Goal: Task Accomplishment & Management: Complete application form

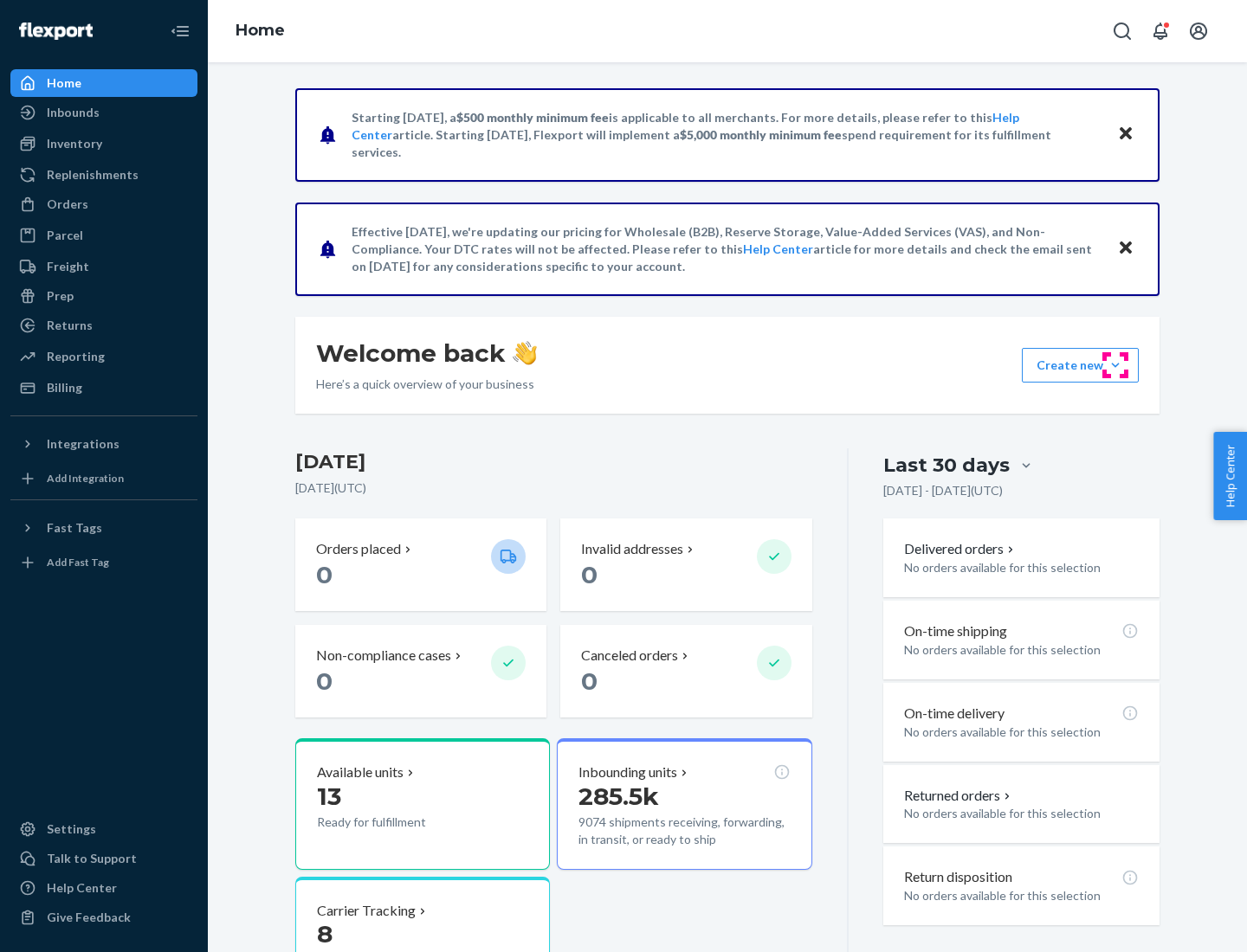
click at [1115, 365] on button "Create new Create new inbound Create new order Create new product" at bounding box center [1080, 365] width 117 height 35
click at [104, 113] on div "Inbounds" at bounding box center [104, 113] width 184 height 24
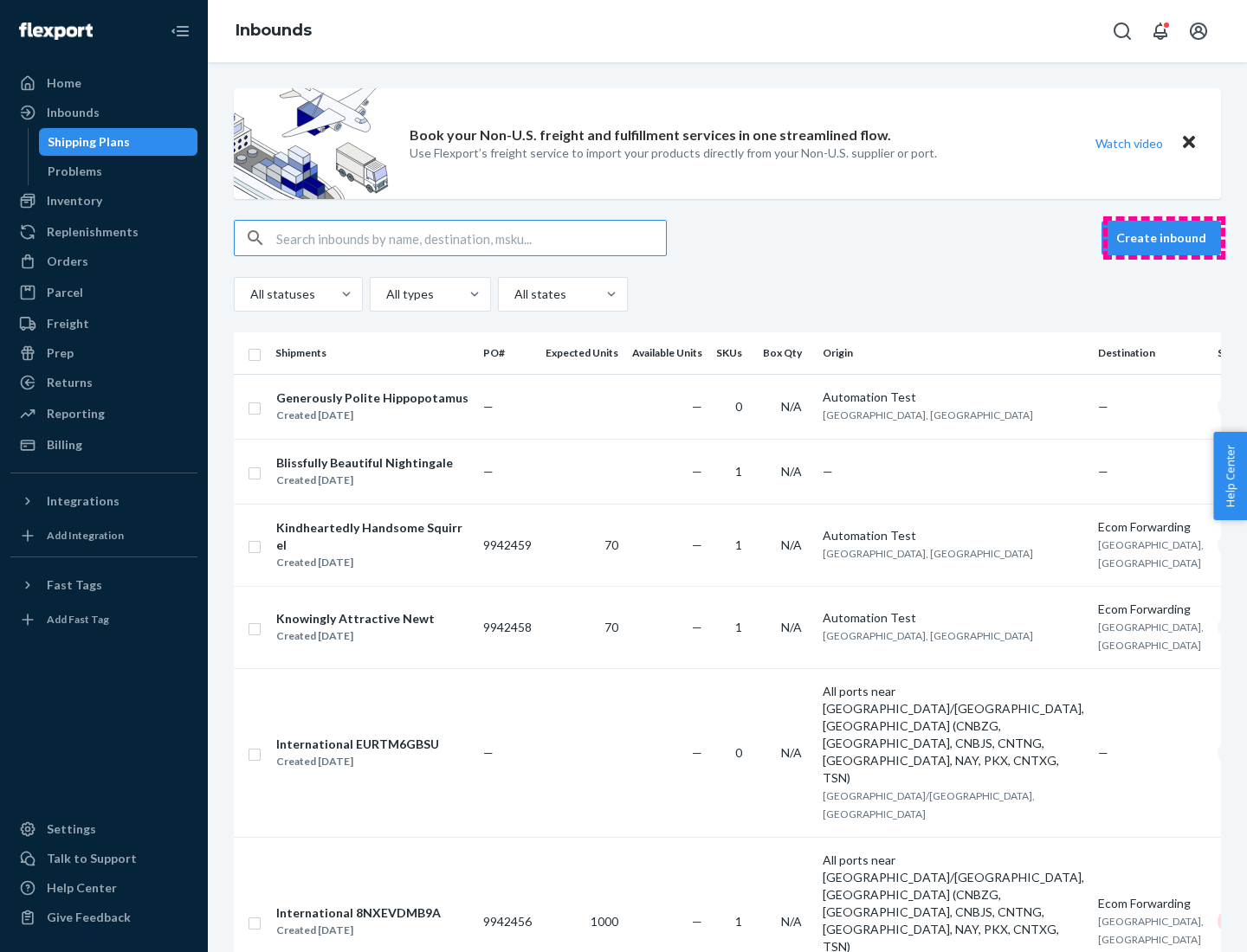
click at [1164, 238] on button "Create inbound" at bounding box center [1161, 238] width 120 height 35
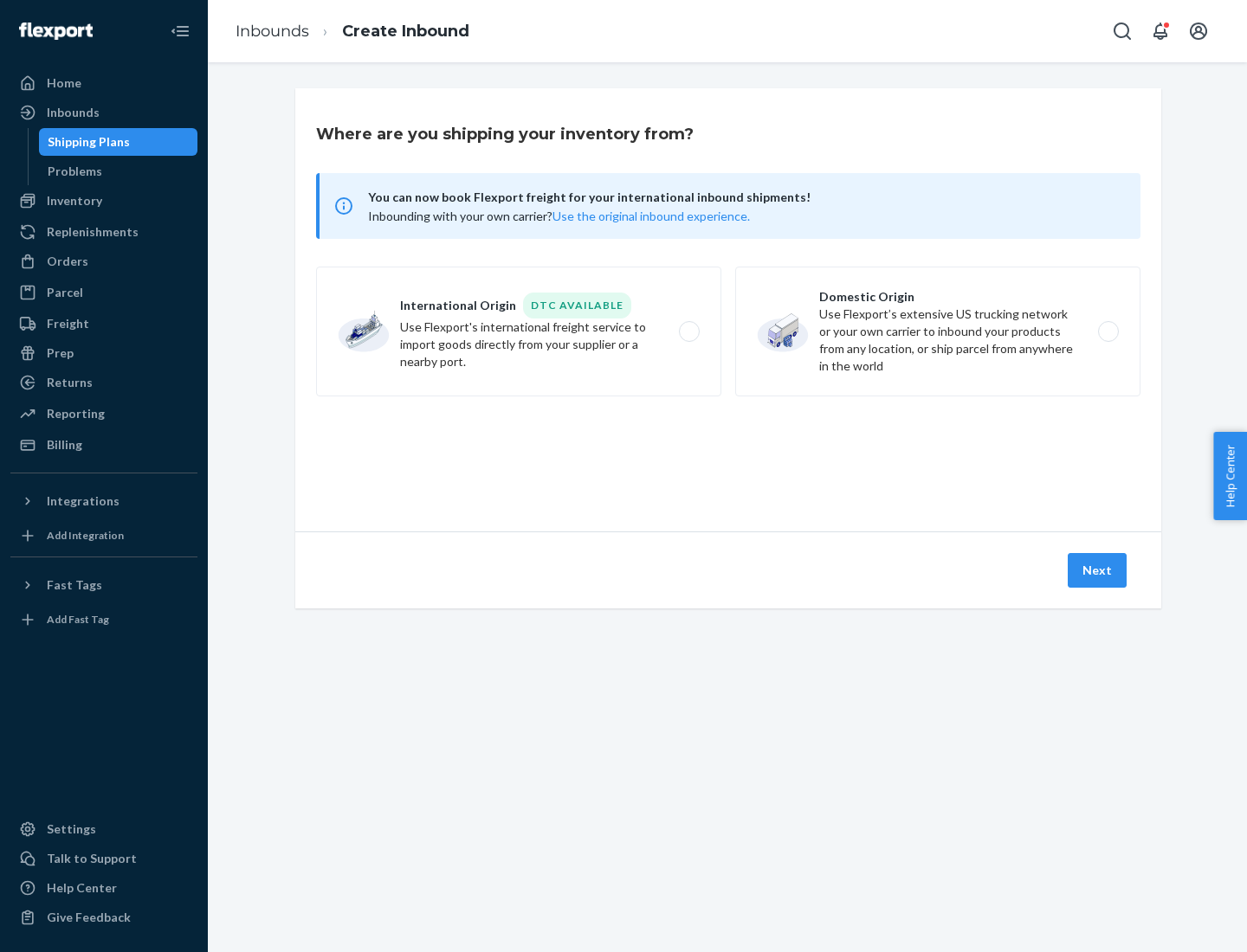
click at [937, 331] on label "Domestic Origin Use Flexport’s extensive US trucking network or your own carrie…" at bounding box center [937, 332] width 405 height 130
click at [1107, 331] on input "Domestic Origin Use Flexport’s extensive US trucking network or your own carrie…" at bounding box center [1113, 331] width 11 height 11
radio input "true"
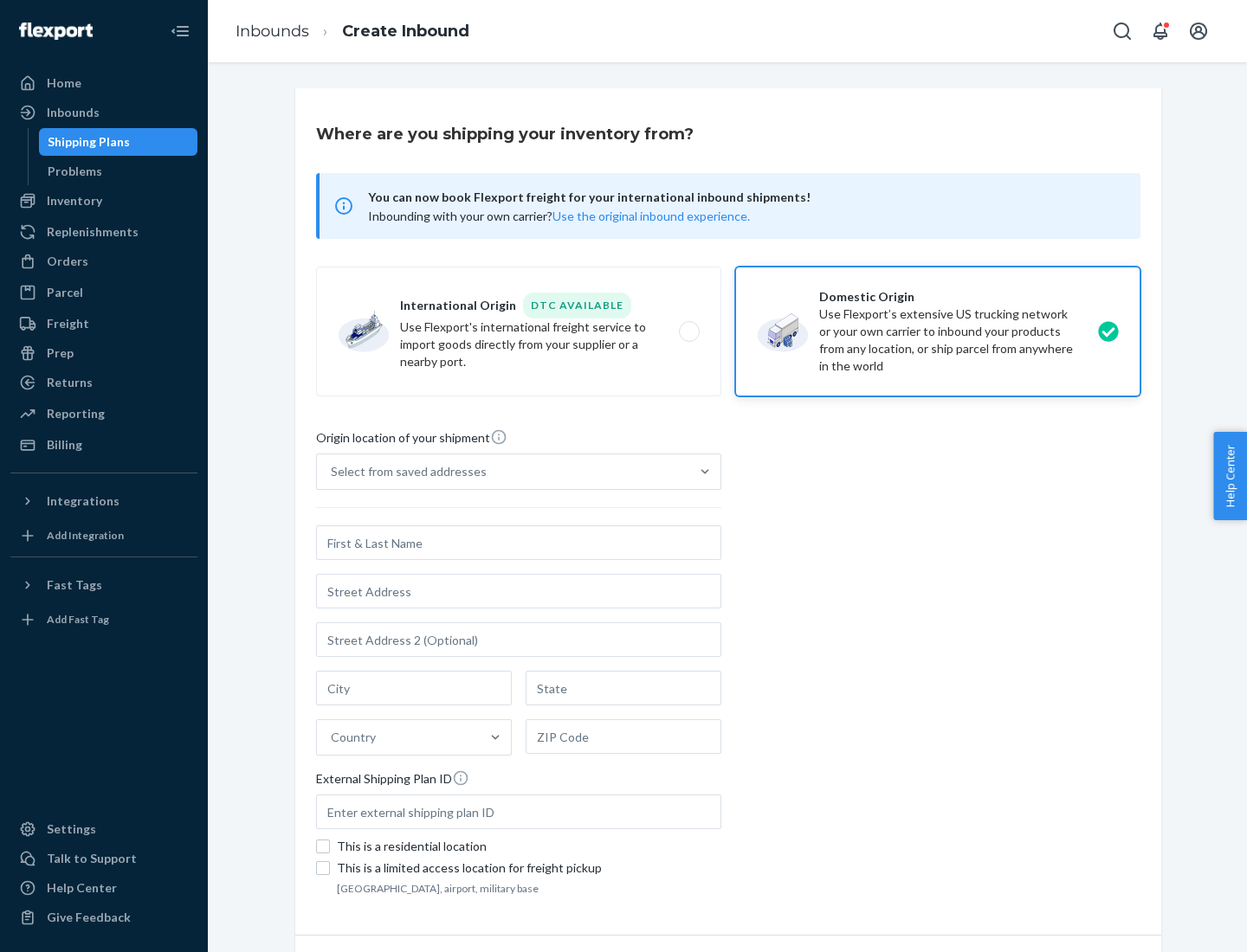
click at [404, 472] on div "Select from saved addresses" at bounding box center [408, 472] width 156 height 17
click at [332, 472] on input "Select from saved addresses" at bounding box center [331, 472] width 2 height 17
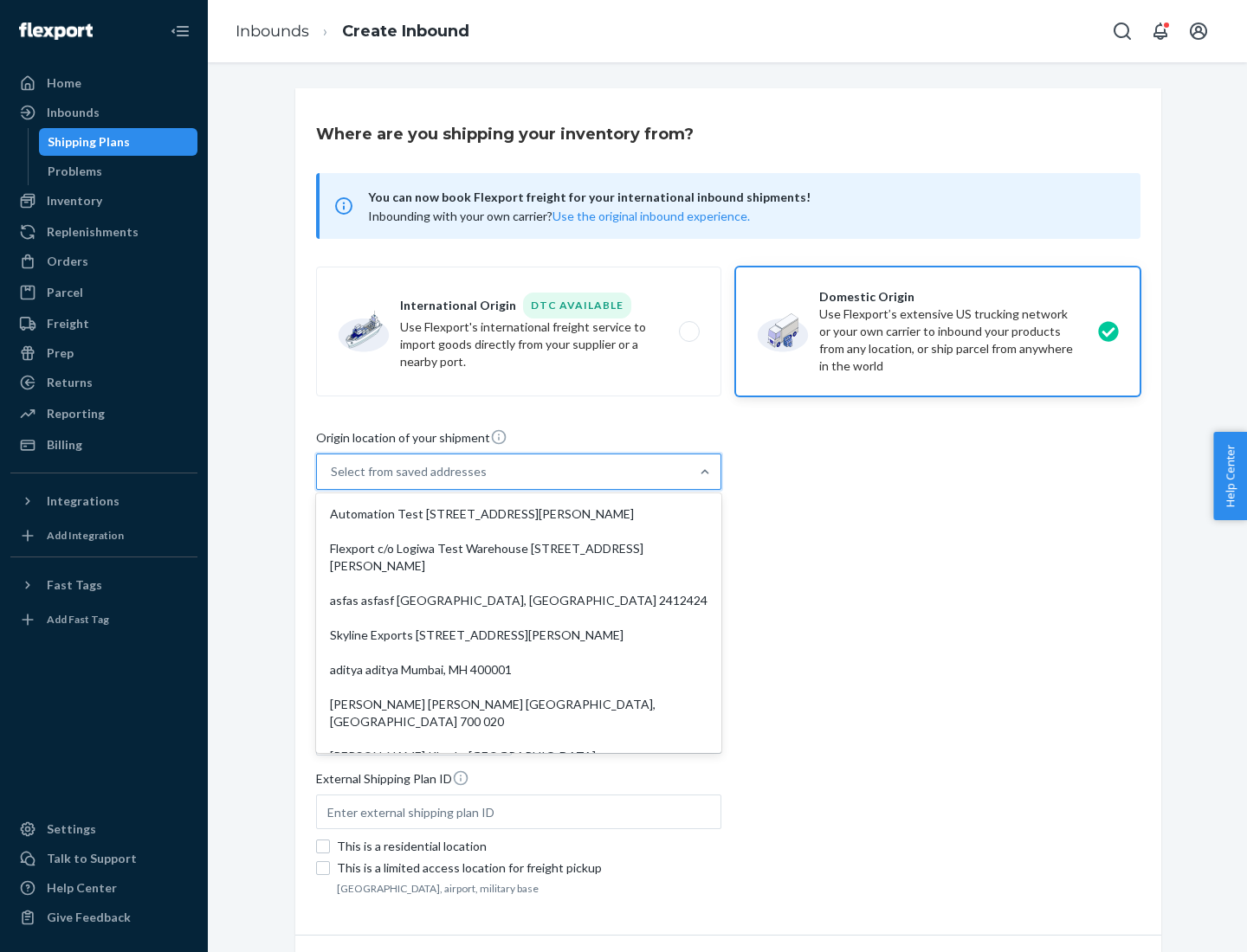
scroll to position [7, 0]
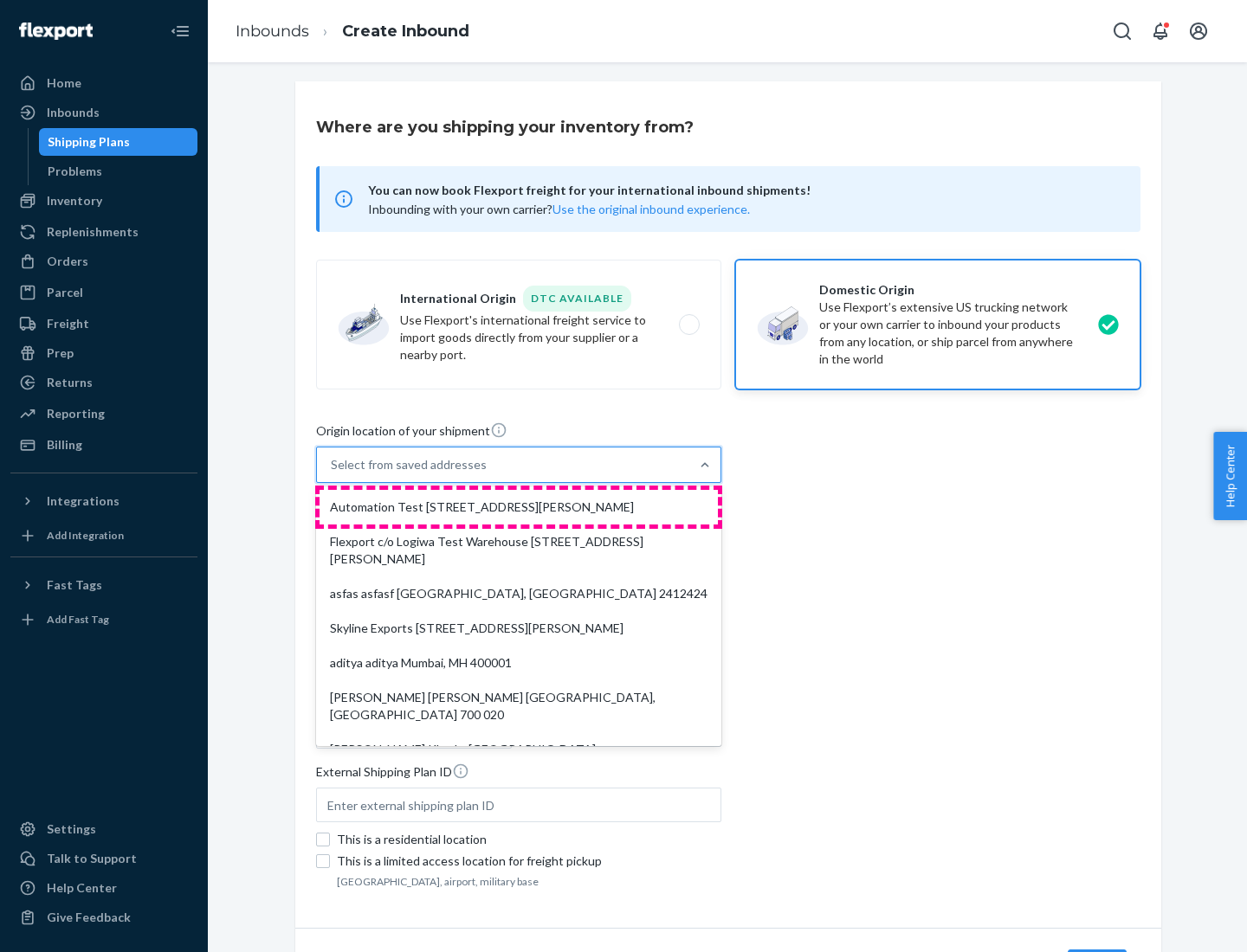
click at [519, 507] on div "Automation Test [STREET_ADDRESS][PERSON_NAME]" at bounding box center [518, 507] width 398 height 35
click at [332, 473] on input "option Automation Test [STREET_ADDRESS][PERSON_NAME]. 9 results available. Use …" at bounding box center [331, 465] width 2 height 17
type input "Automation Test"
type input "9th Floor"
type input "[GEOGRAPHIC_DATA]"
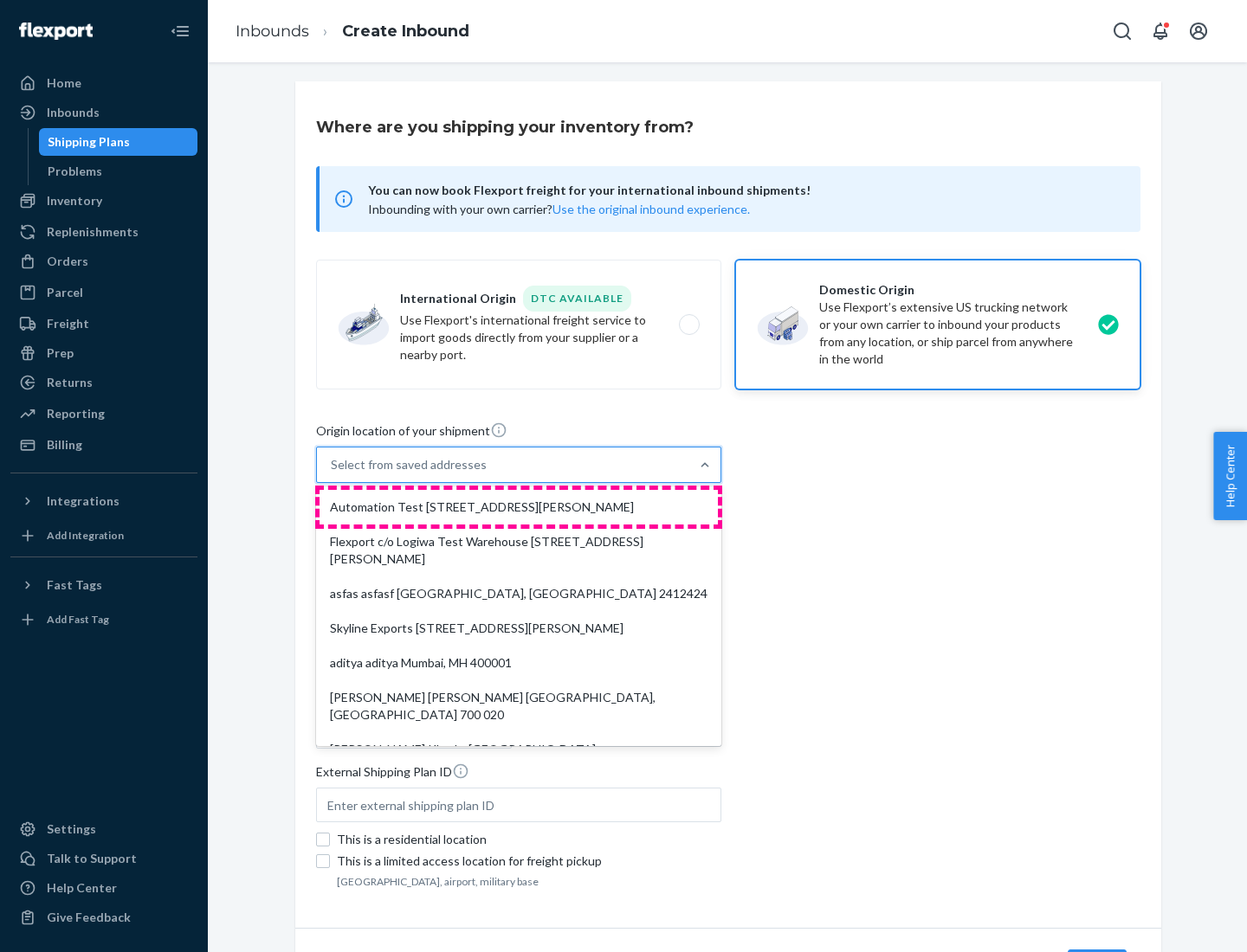
type input "CA"
type input "94104"
type input "[STREET_ADDRESS][PERSON_NAME]"
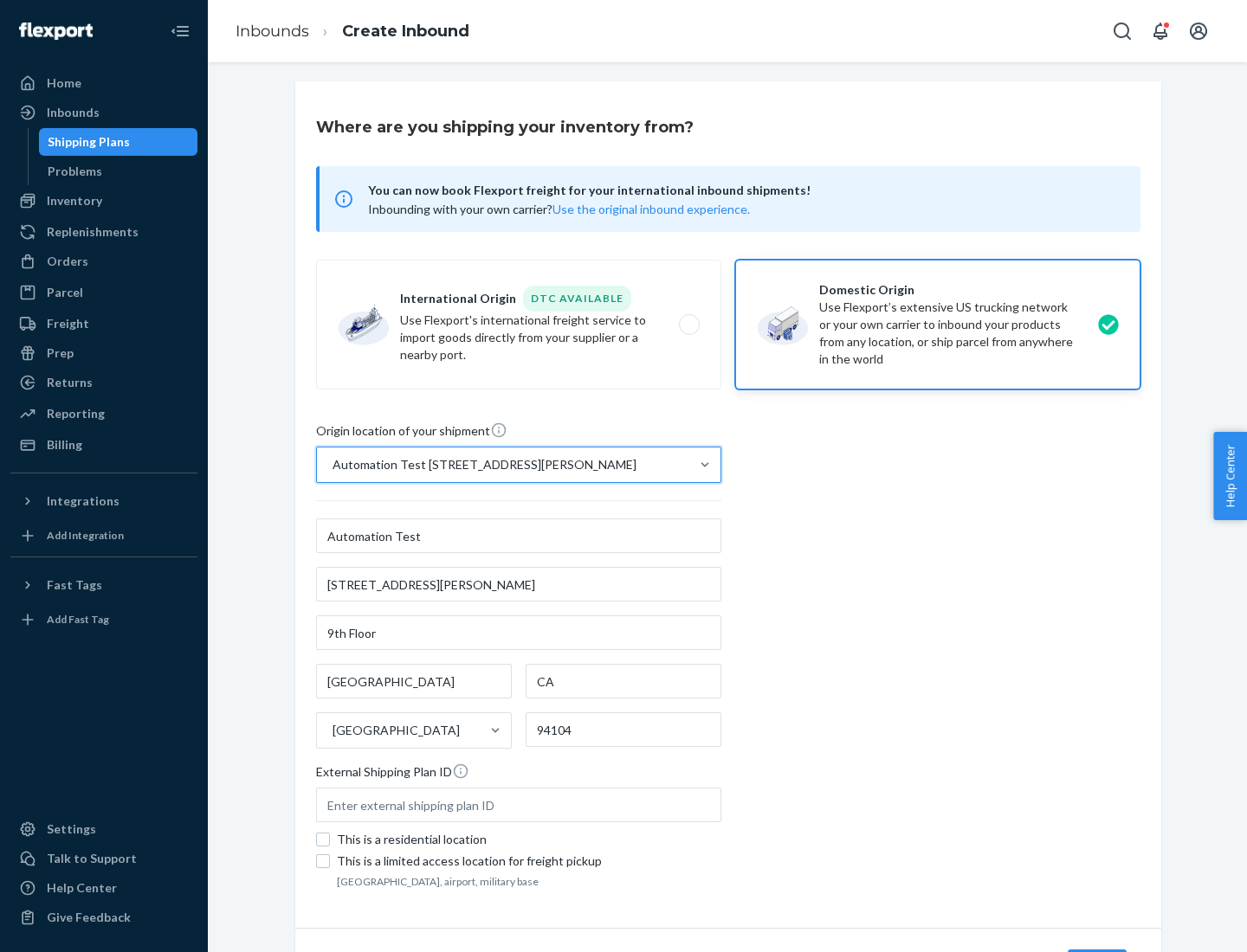
scroll to position [101, 0]
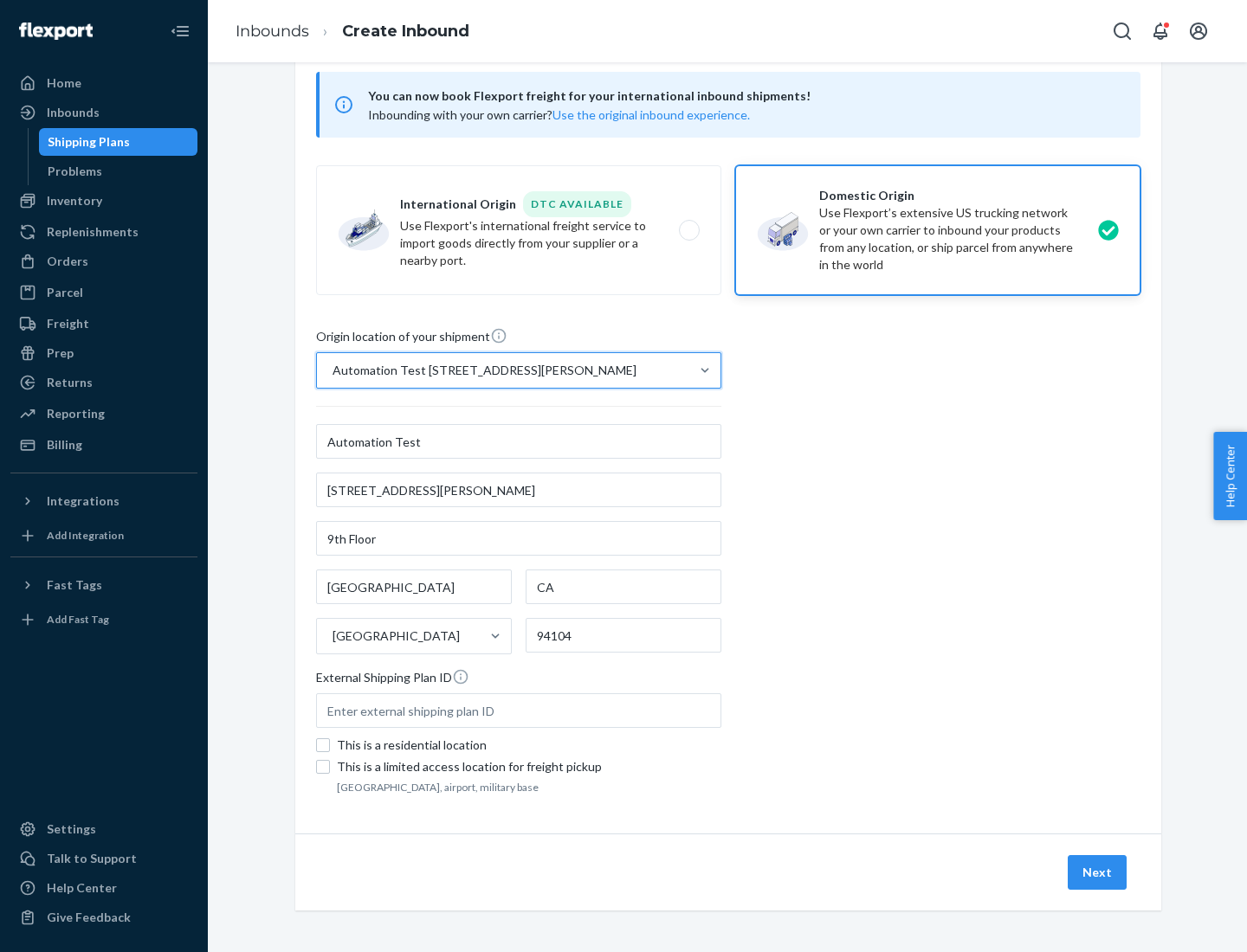
click at [1098, 873] on button "Next" at bounding box center [1097, 873] width 59 height 35
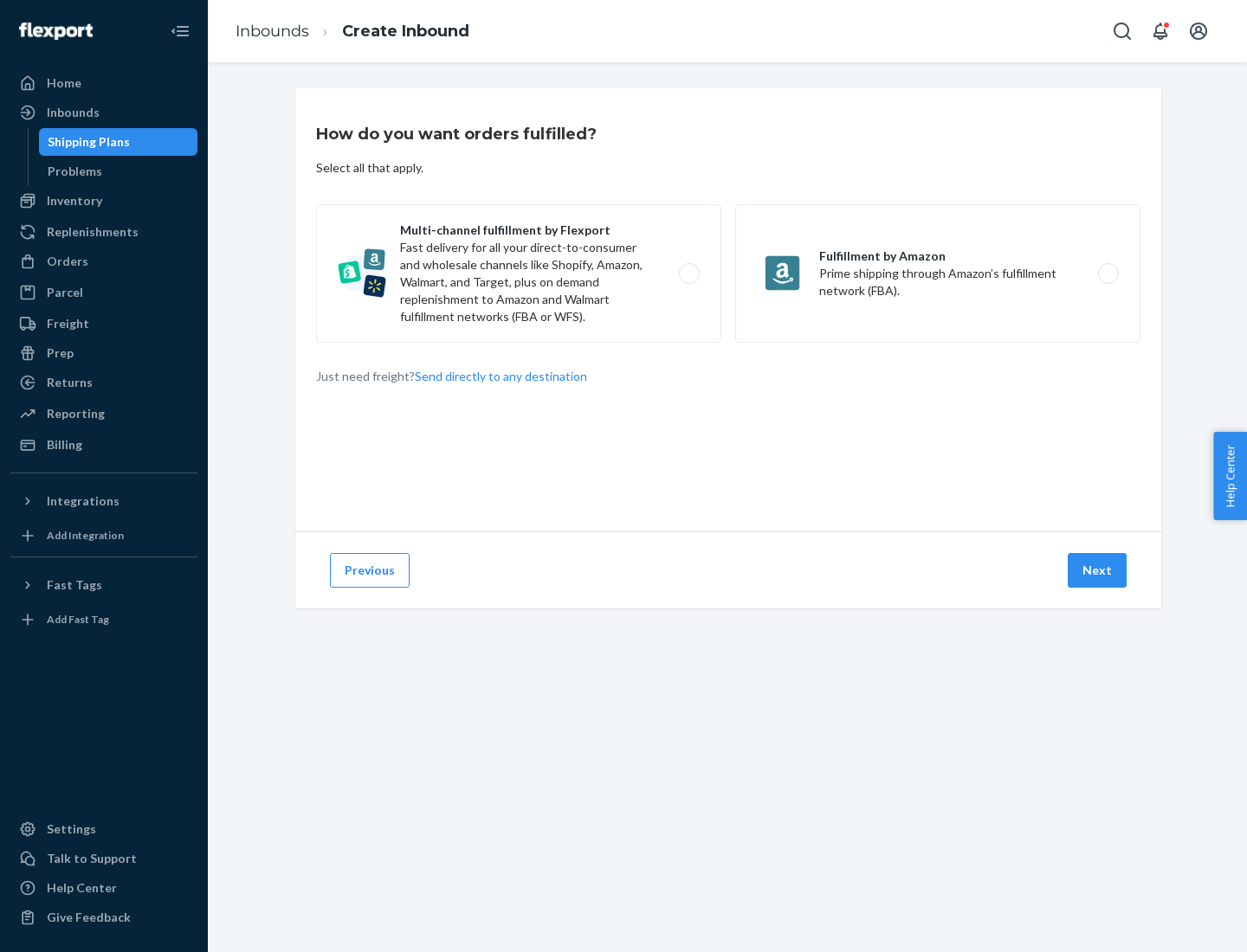
click at [519, 274] on label "Multi-channel fulfillment by Flexport Fast delivery for all your direct-to-cons…" at bounding box center [518, 274] width 405 height 139
click at [689, 274] on input "Multi-channel fulfillment by Flexport Fast delivery for all your direct-to-cons…" at bounding box center [694, 274] width 11 height 11
radio input "true"
click at [1098, 571] on button "Next" at bounding box center [1097, 571] width 59 height 35
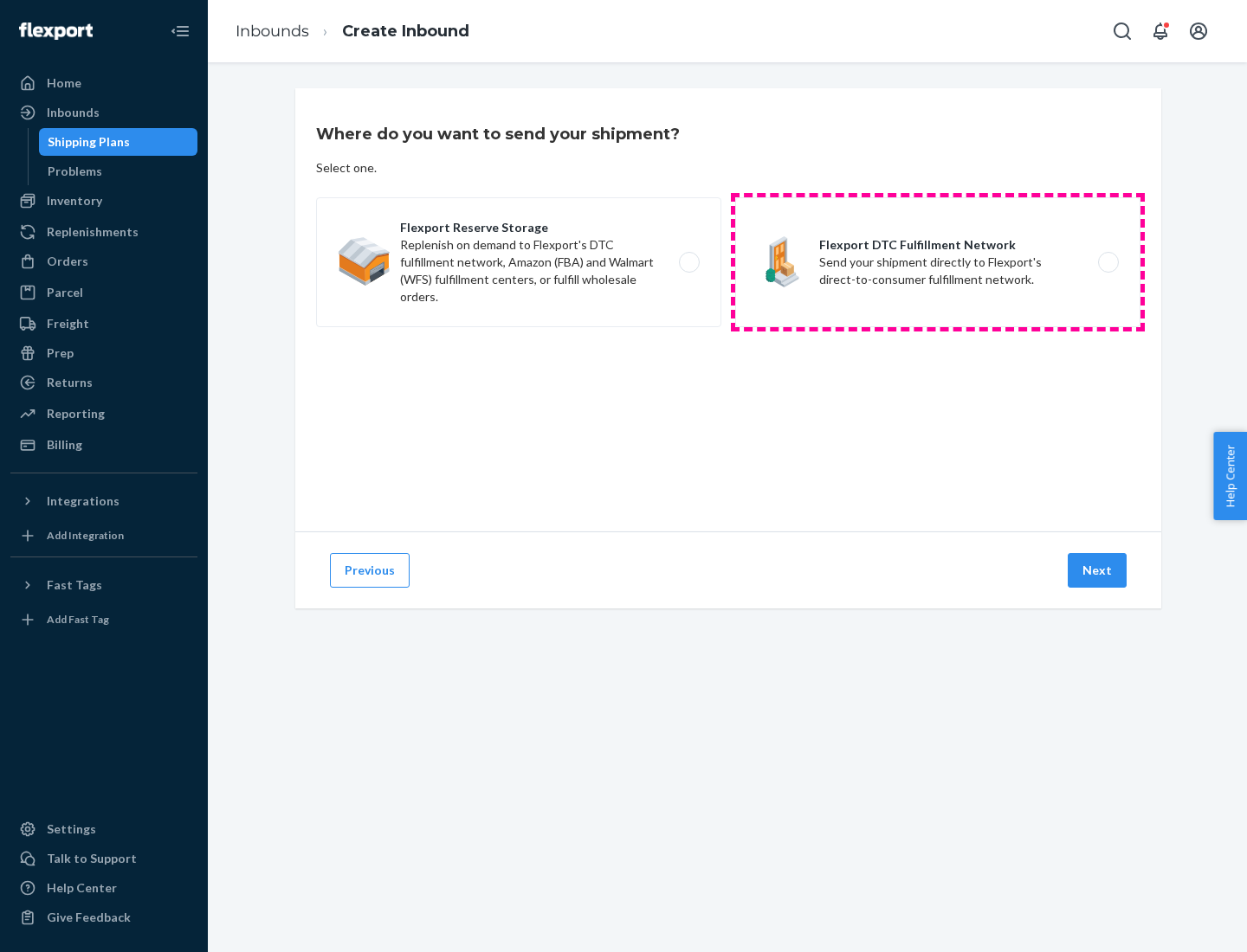
click at [937, 263] on label "Flexport DTC Fulfillment Network Send your shipment directly to Flexport's dire…" at bounding box center [937, 263] width 405 height 130
click at [1107, 263] on input "Flexport DTC Fulfillment Network Send your shipment directly to Flexport's dire…" at bounding box center [1113, 263] width 11 height 11
radio input "true"
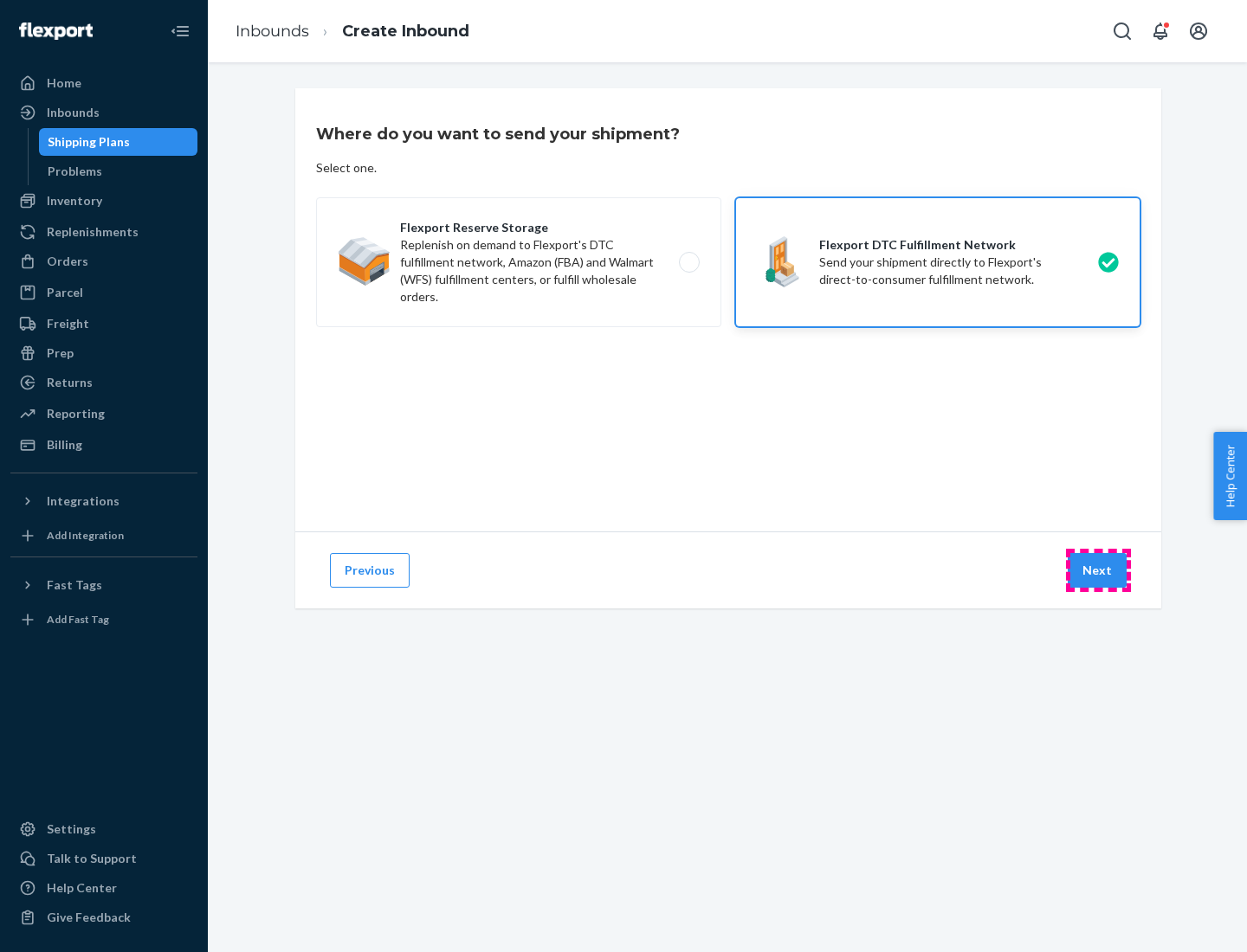
click at [1098, 571] on button "Next" at bounding box center [1097, 571] width 59 height 35
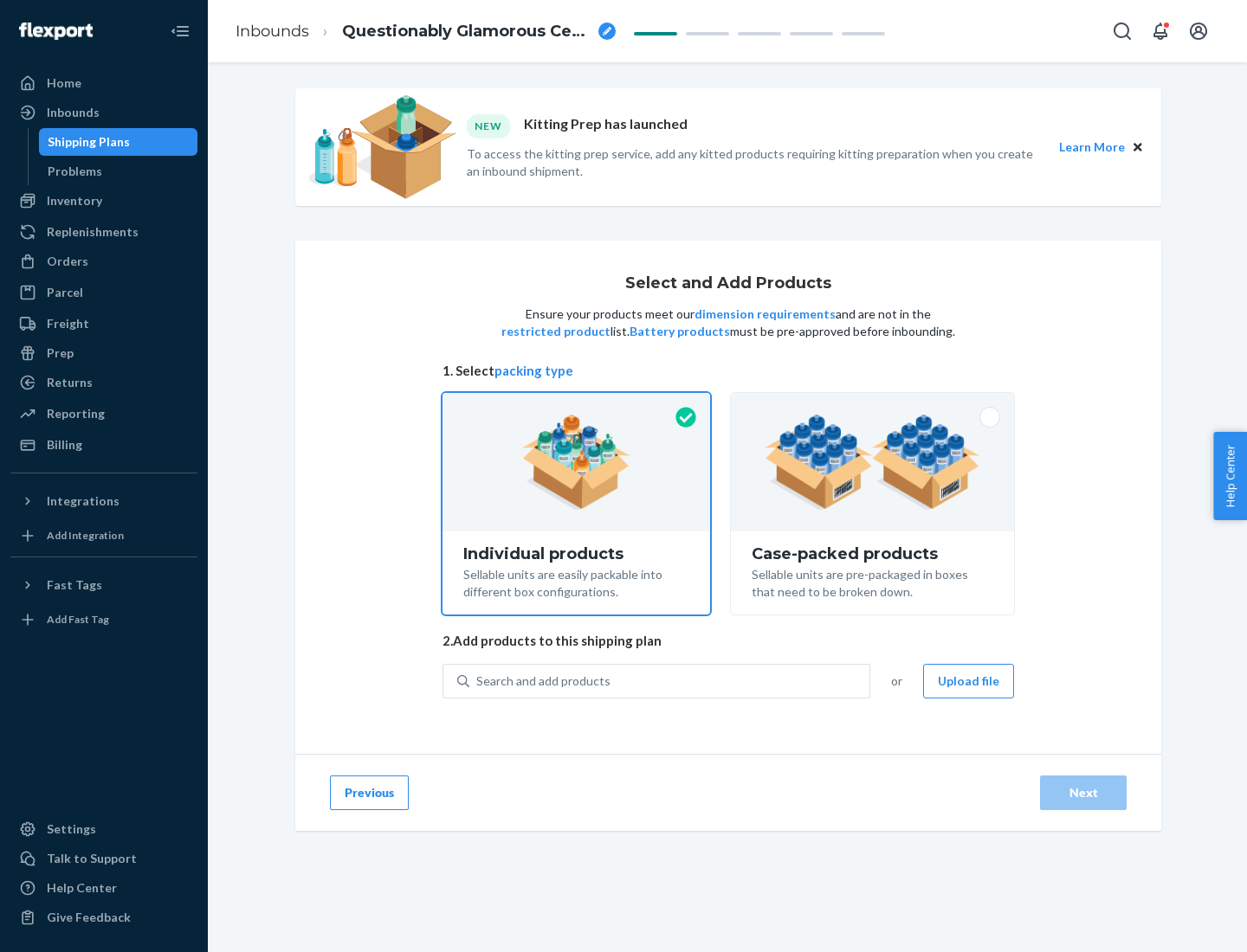
click at [873, 462] on img at bounding box center [872, 462] width 216 height 95
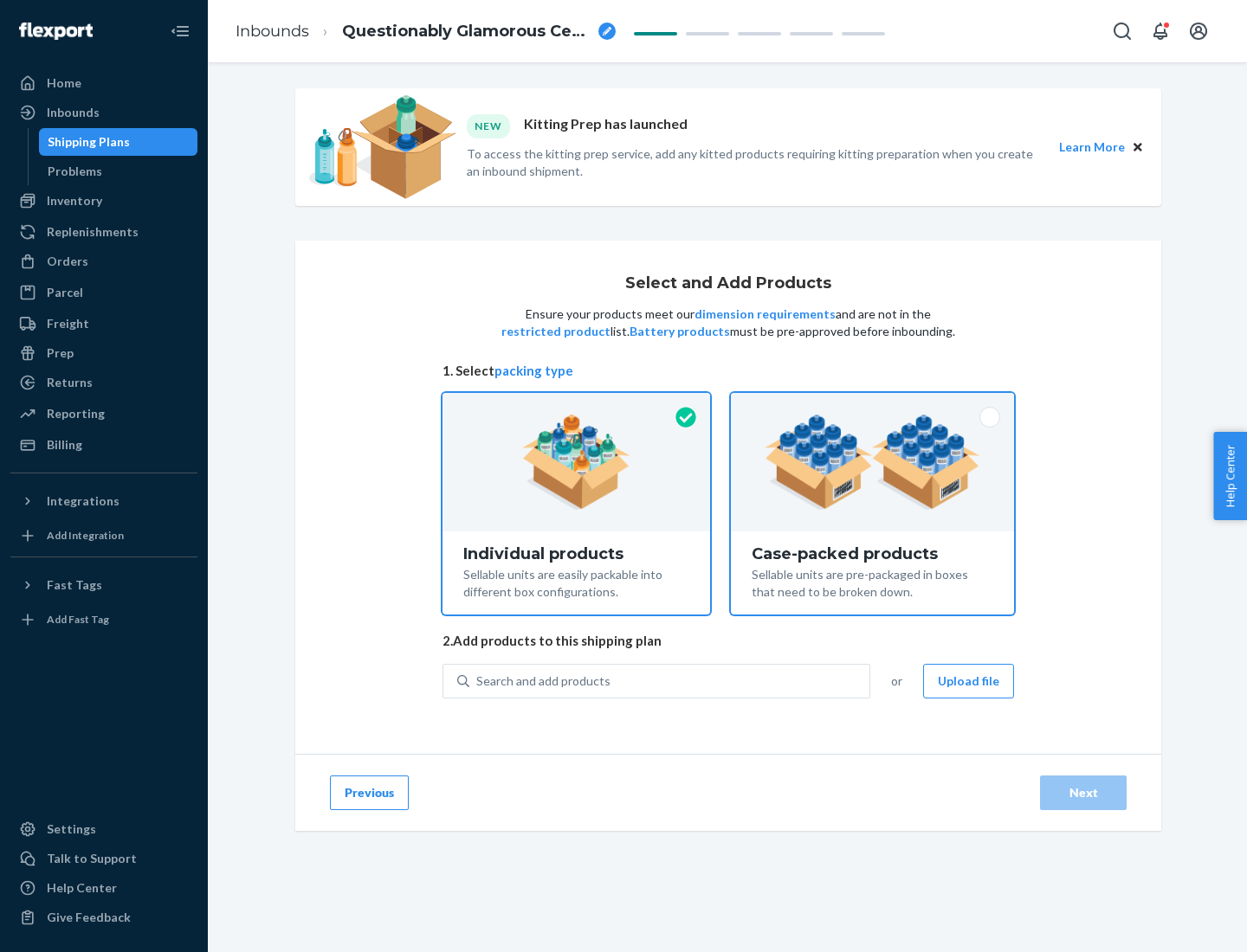
click at [873, 404] on input "Case-packed products Sellable units are pre-packaged in boxes that need to be b…" at bounding box center [872, 398] width 11 height 11
radio input "true"
radio input "false"
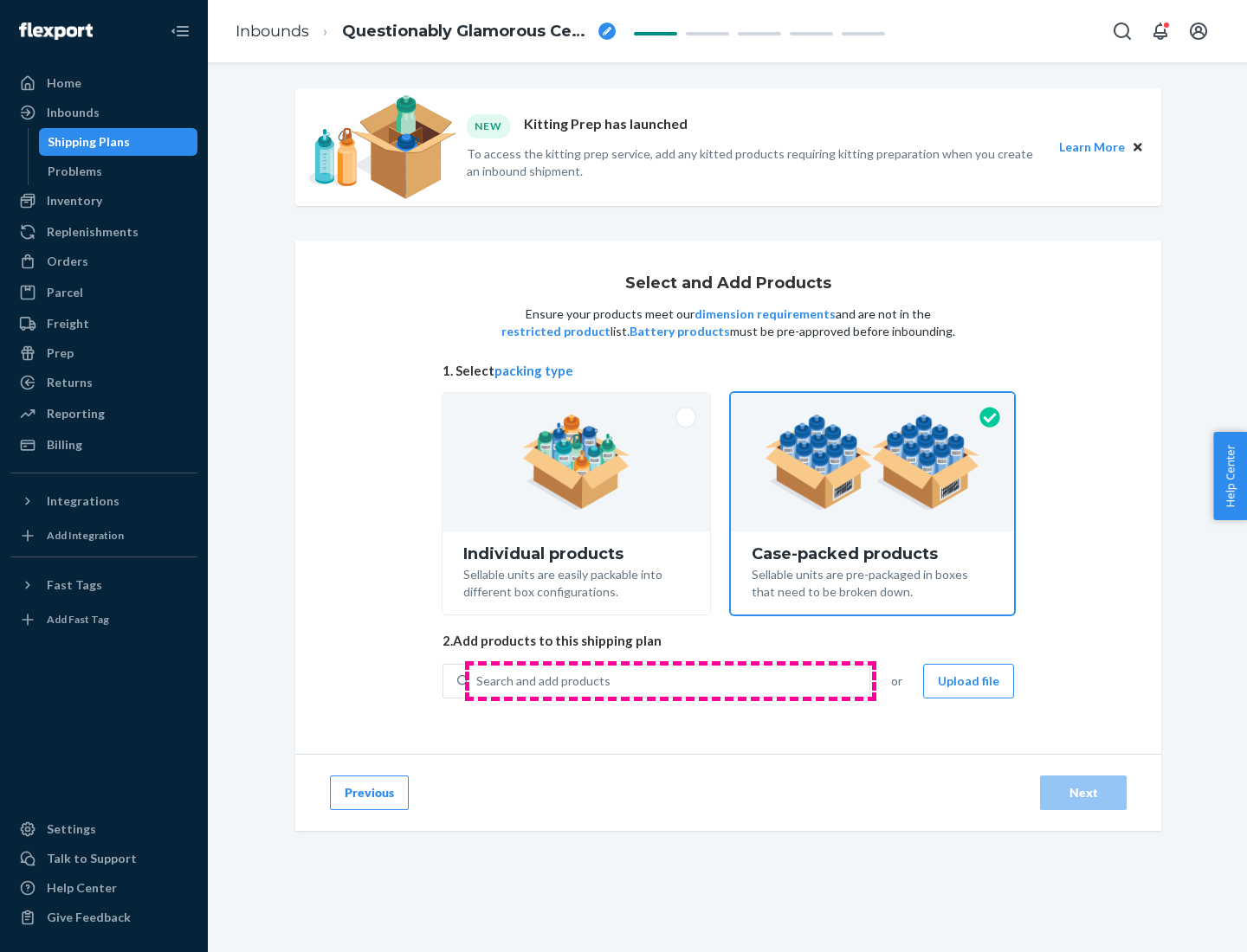
click at [670, 681] on div "Search and add products" at bounding box center [669, 681] width 400 height 31
click at [478, 681] on input "Search and add products" at bounding box center [477, 681] width 2 height 17
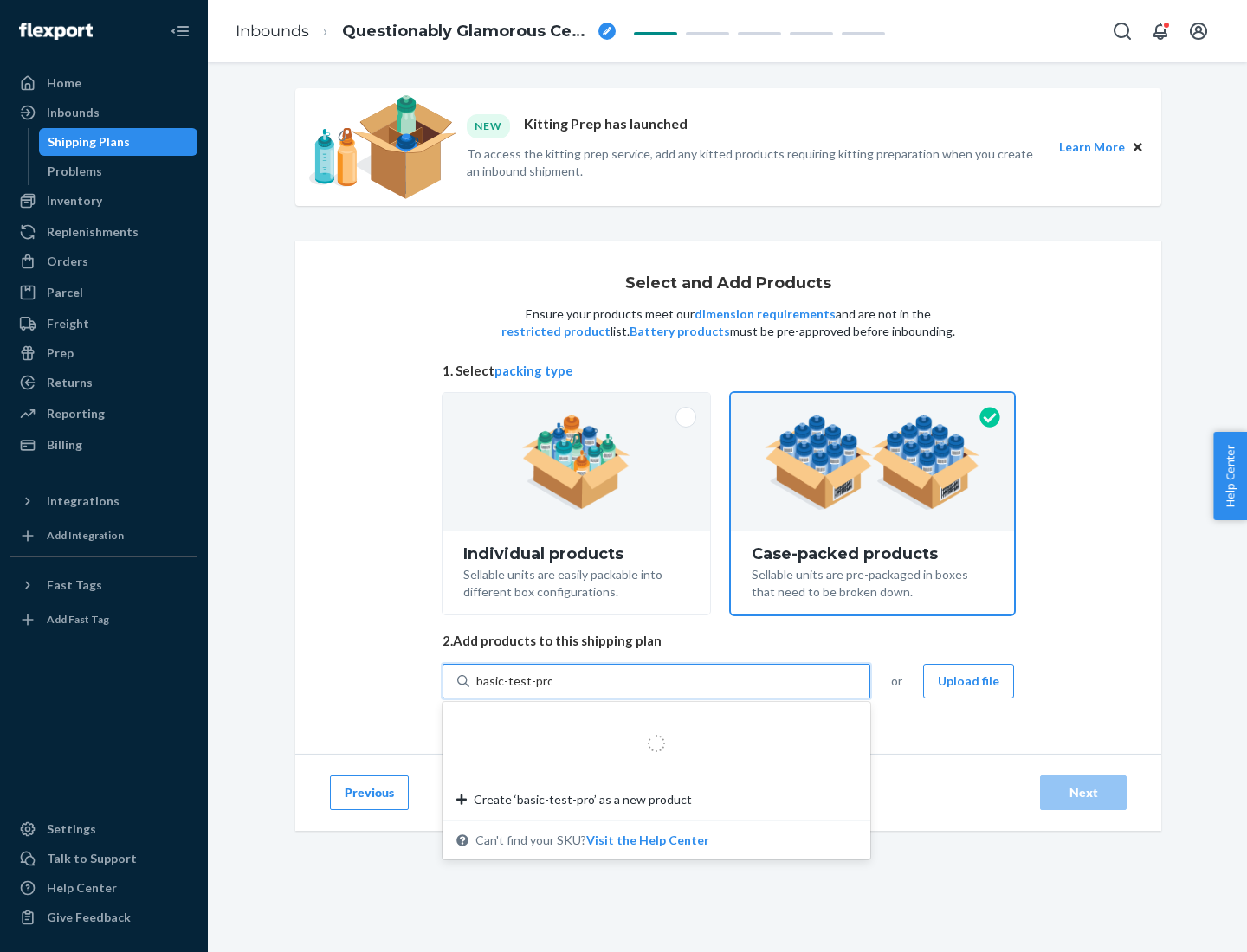
type input "basic-test-product-1"
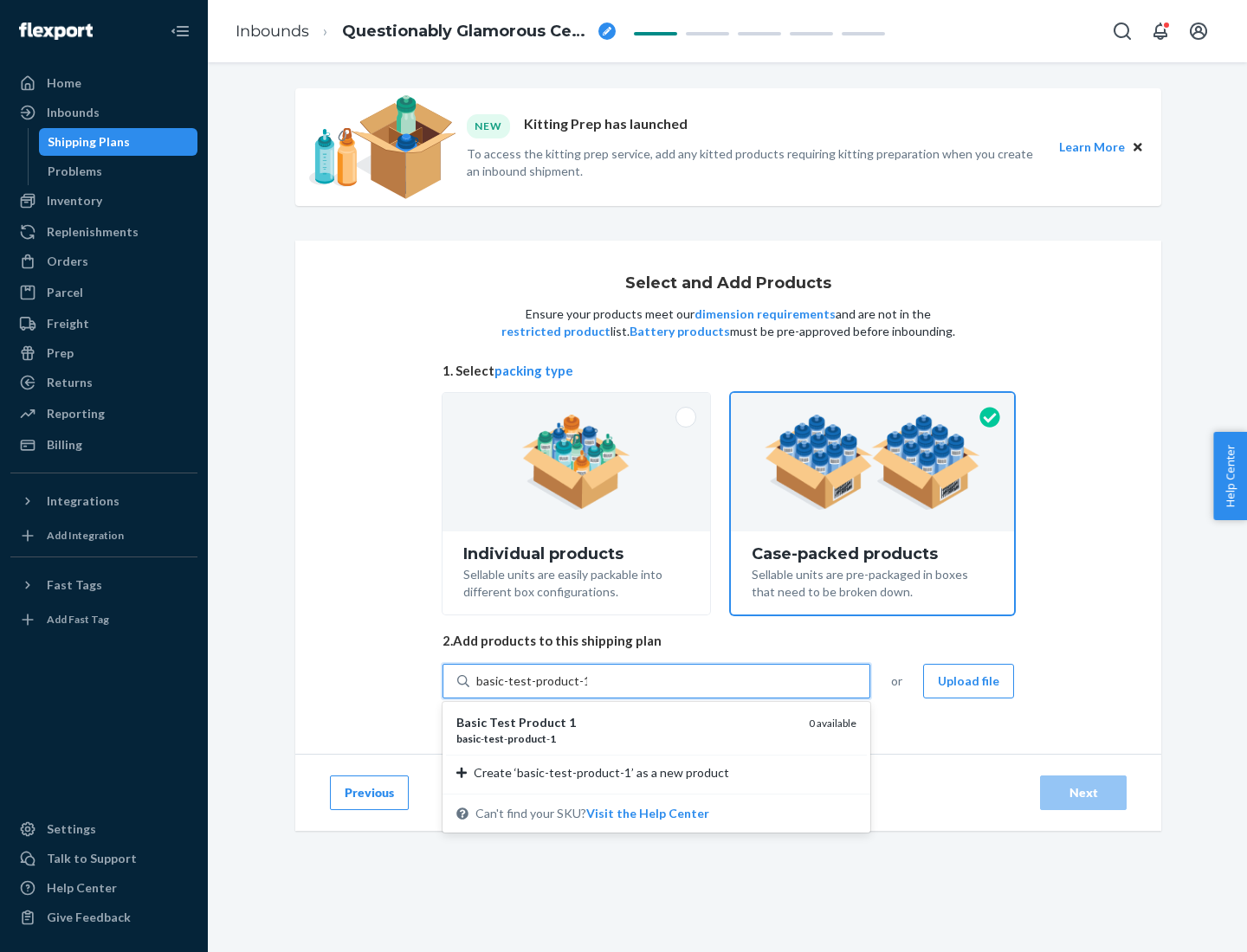
click at [626, 739] on div "basic - test - product - 1" at bounding box center [625, 739] width 338 height 15
click at [587, 690] on input "basic-test-product-1" at bounding box center [532, 681] width 111 height 17
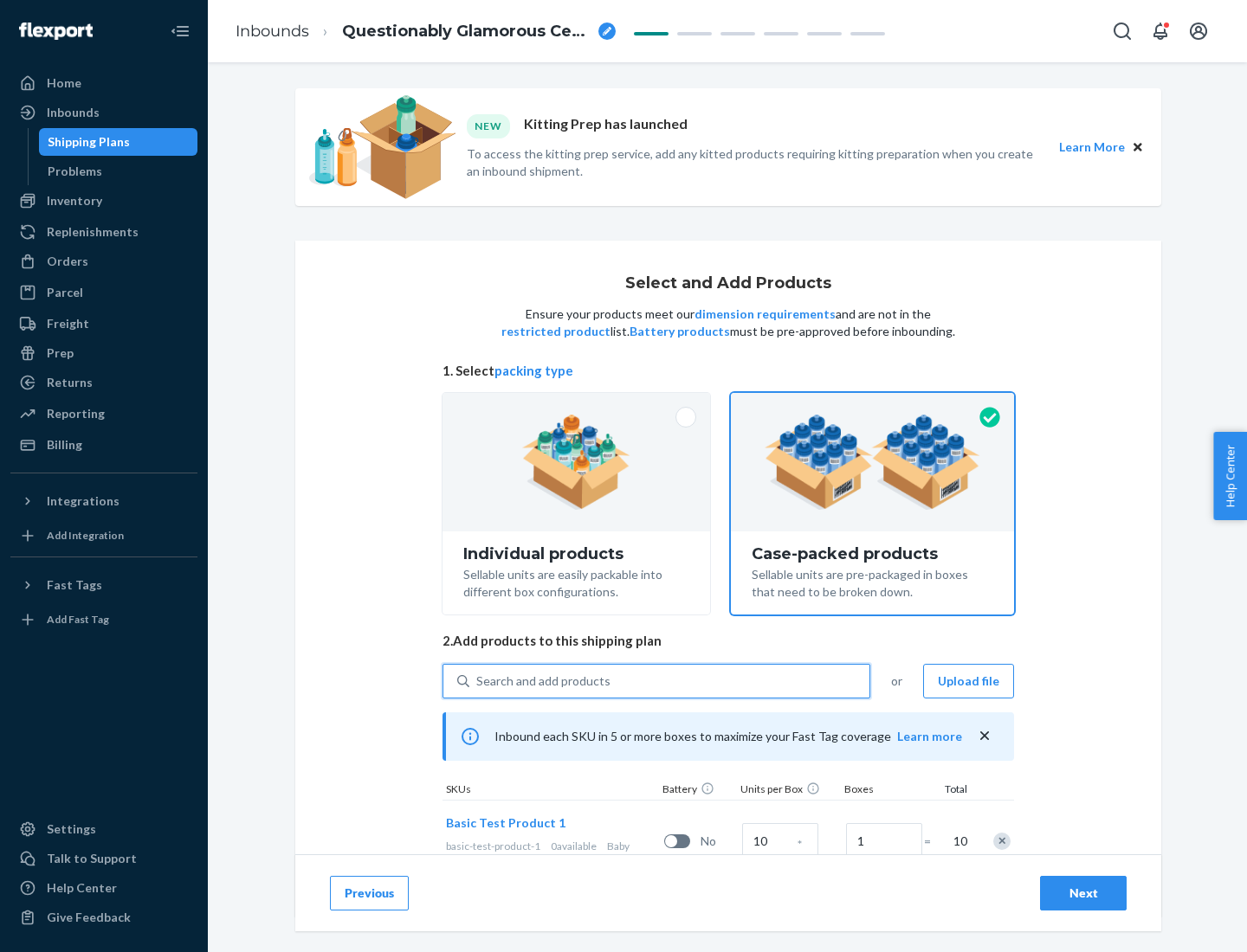
scroll to position [62, 0]
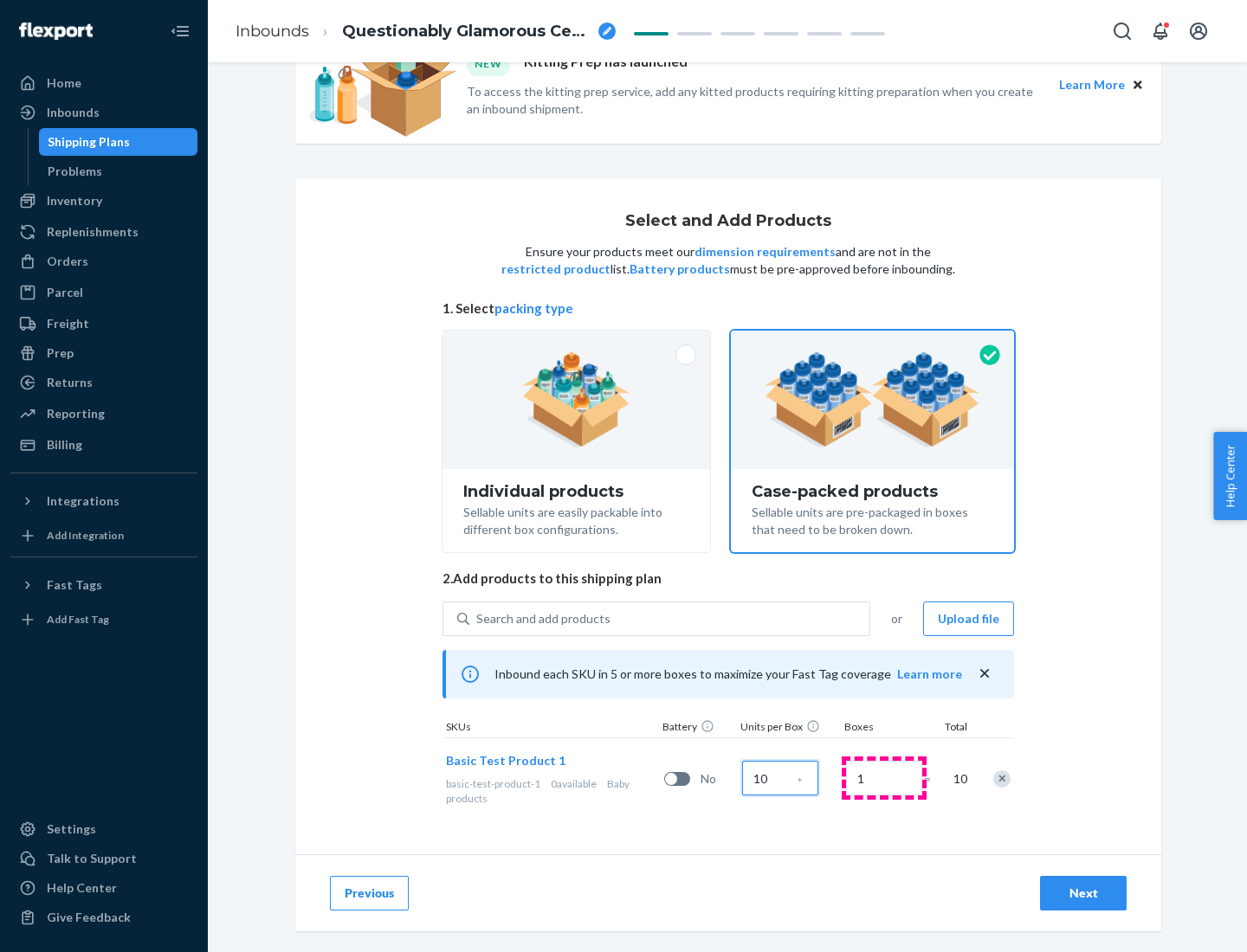
type input "10"
type input "7"
click at [1083, 894] on div "Next" at bounding box center [1083, 894] width 57 height 17
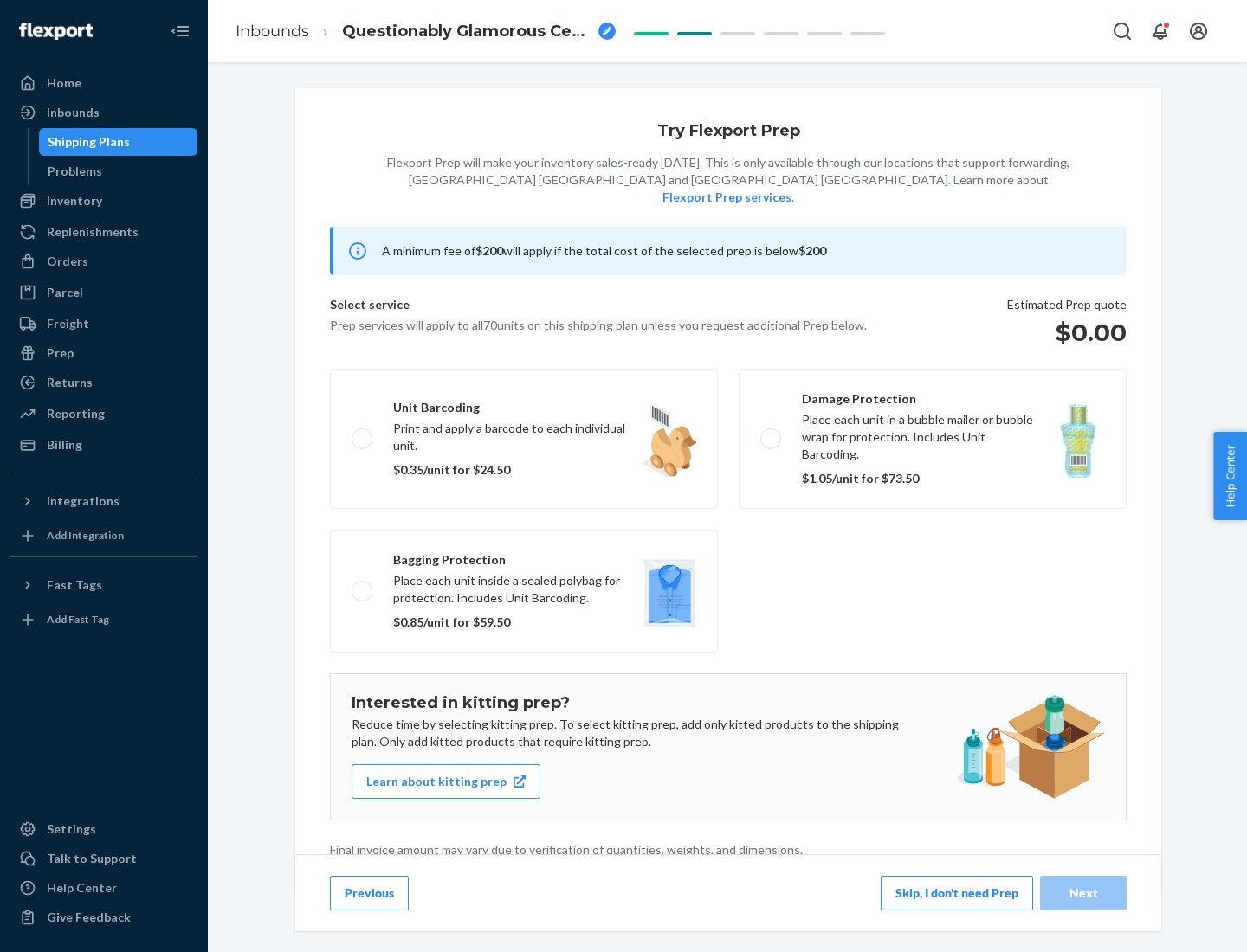
scroll to position [4, 0]
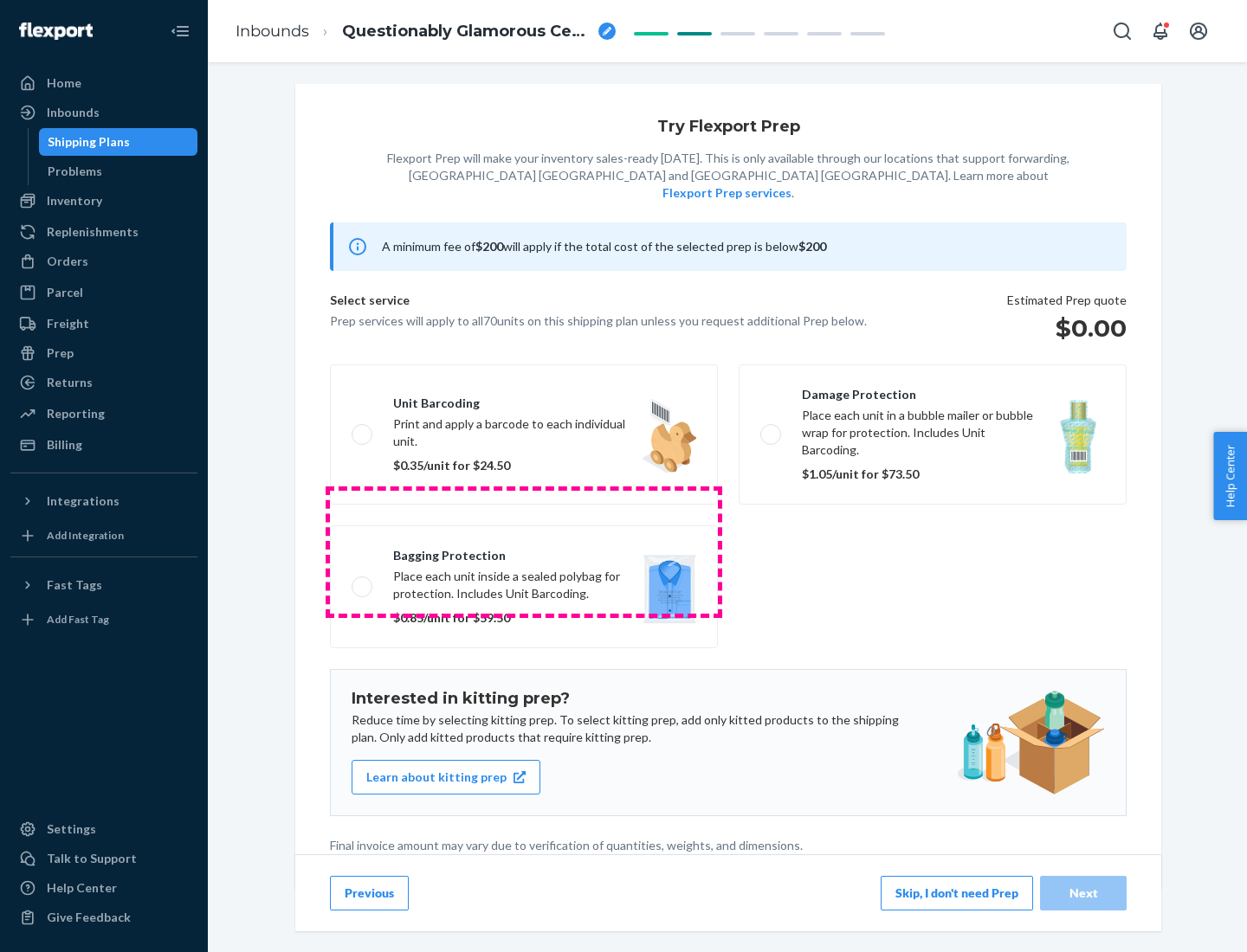
click at [524, 551] on label "Bagging protection Place each unit inside a sealed polybag for protection. Incl…" at bounding box center [523, 587] width 388 height 123
click at [362, 581] on input "Bagging protection Place each unit inside a sealed polybag for protection. Incl…" at bounding box center [356, 586] width 11 height 11
checkbox input "true"
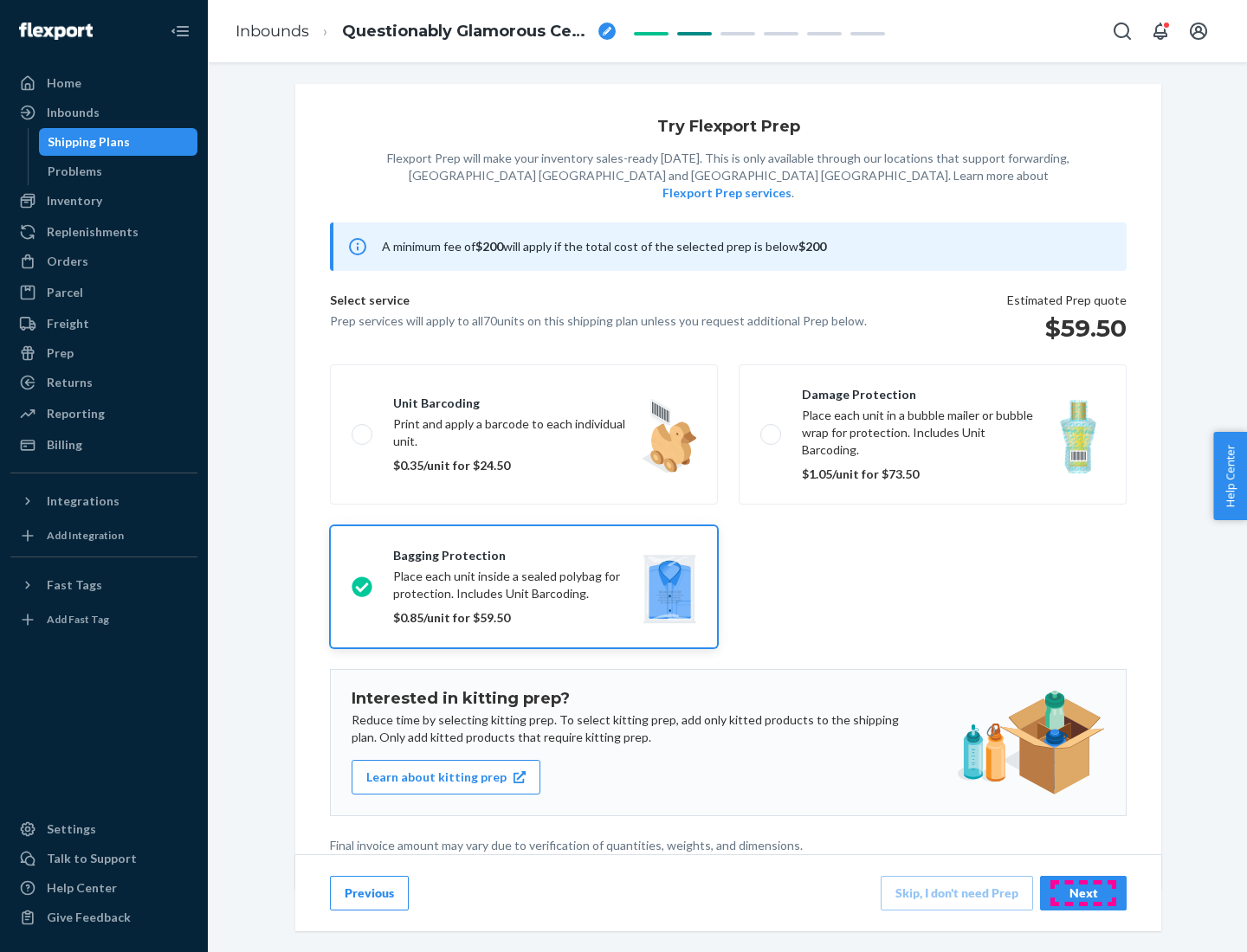
click at [1083, 893] on div "Next" at bounding box center [1083, 894] width 57 height 17
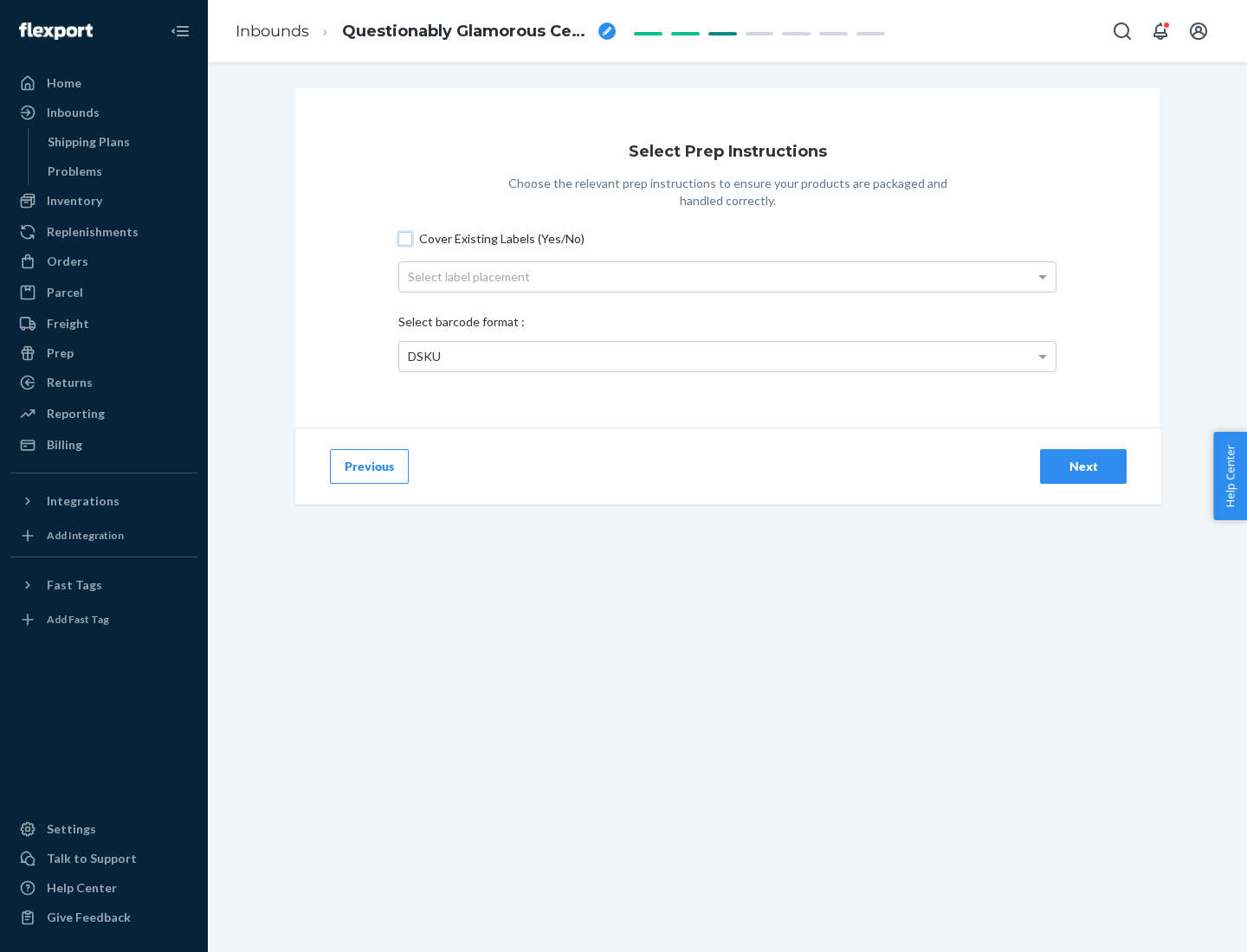
click at [405, 238] on input "Cover Existing Labels (Yes/No)" at bounding box center [405, 239] width 14 height 14
checkbox input "true"
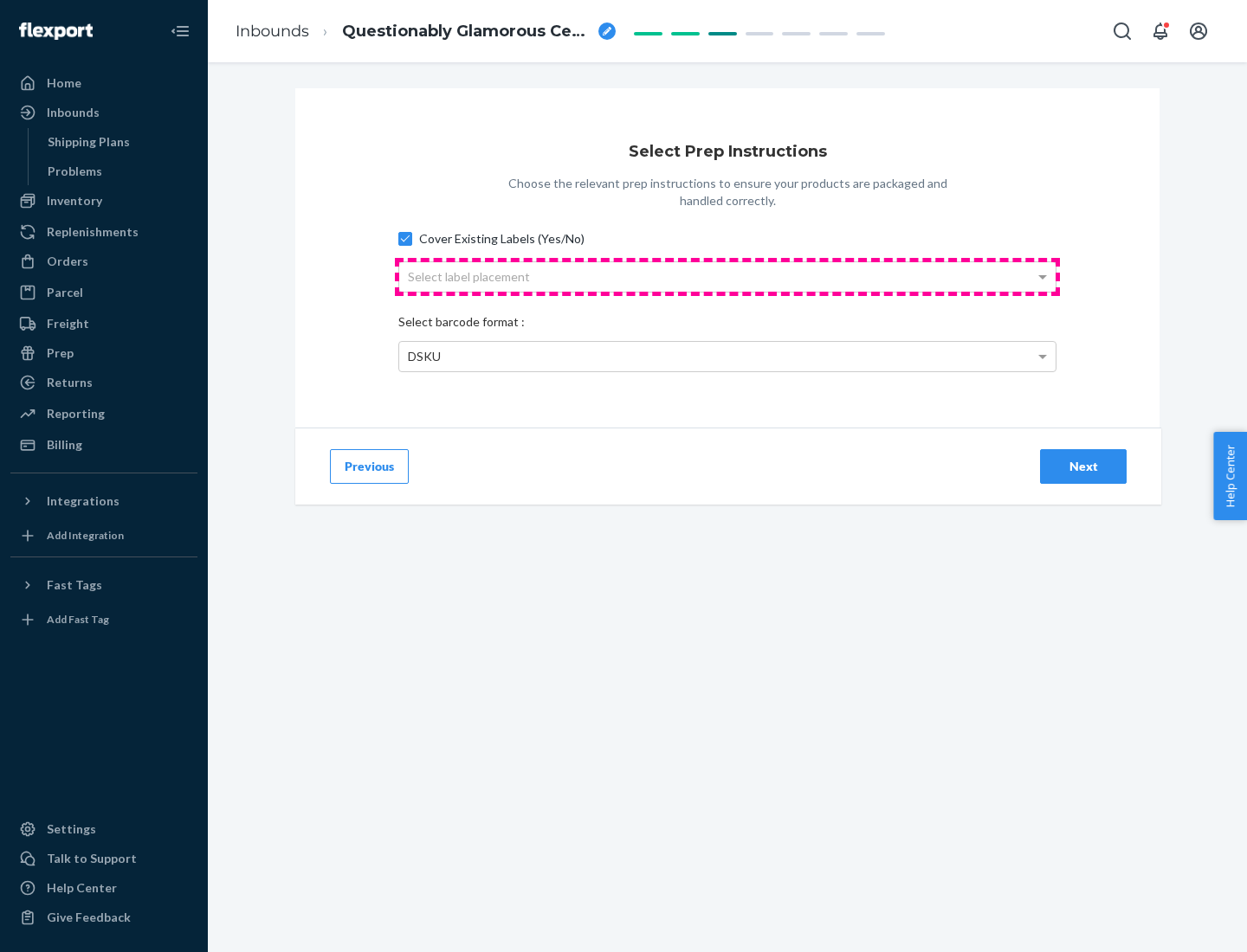
click at [728, 277] on div "Select label placement" at bounding box center [727, 277] width 656 height 29
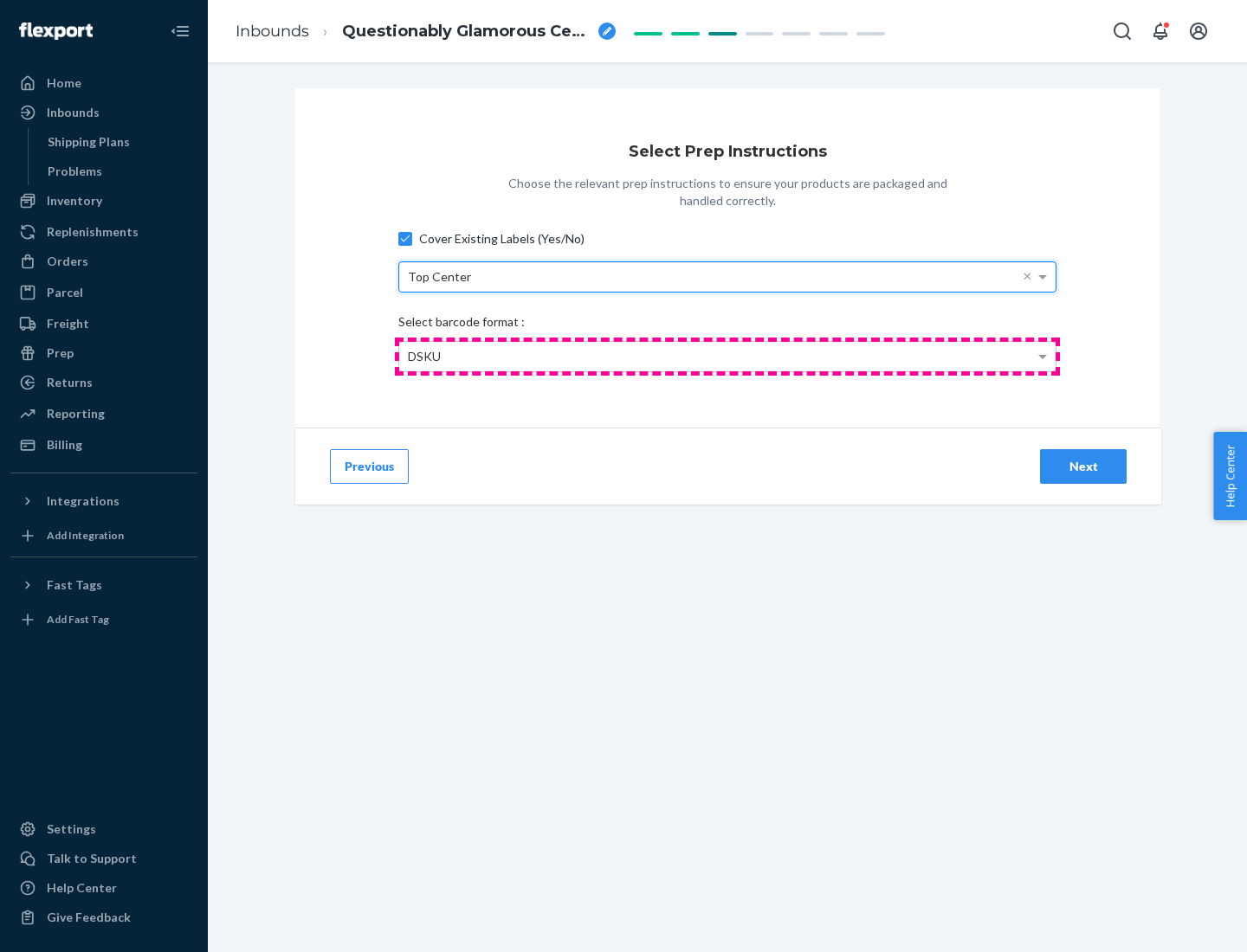
click at [728, 355] on div "DSKU" at bounding box center [727, 356] width 656 height 29
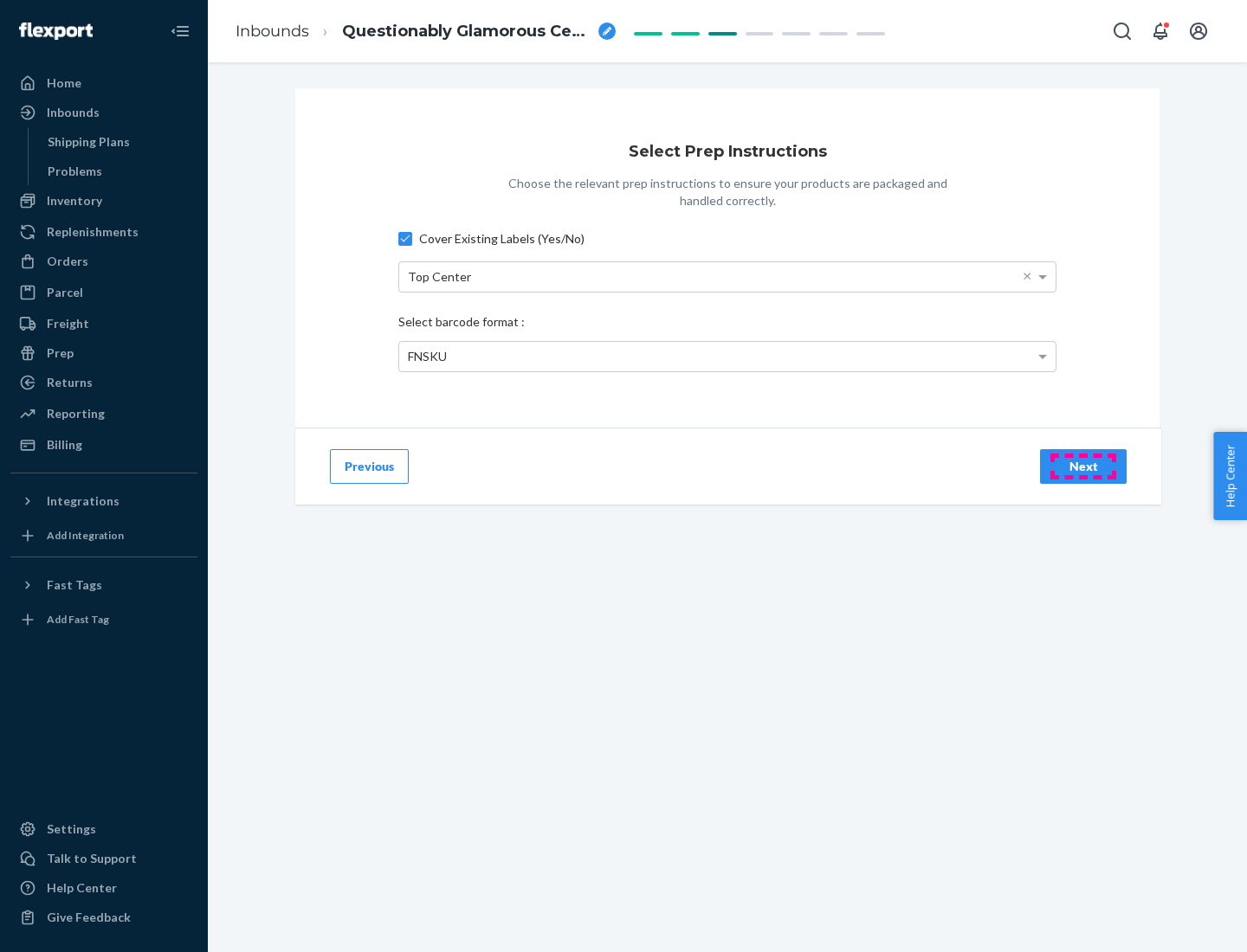
click at [1083, 466] on div "Next" at bounding box center [1083, 466] width 57 height 17
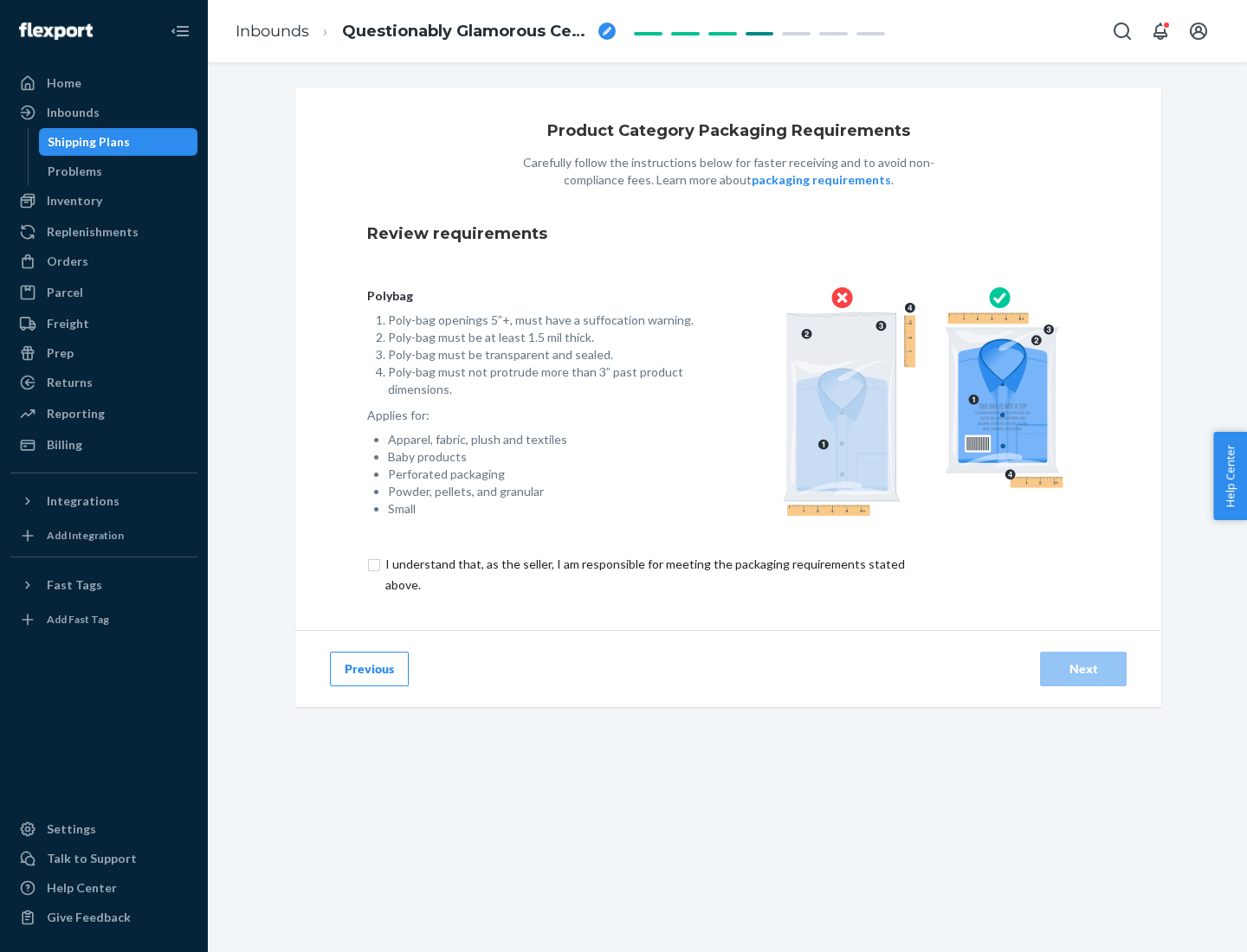
click at [643, 574] on input "checkbox" at bounding box center [655, 575] width 576 height 42
checkbox input "true"
click at [1083, 668] on div "Next" at bounding box center [1083, 669] width 57 height 17
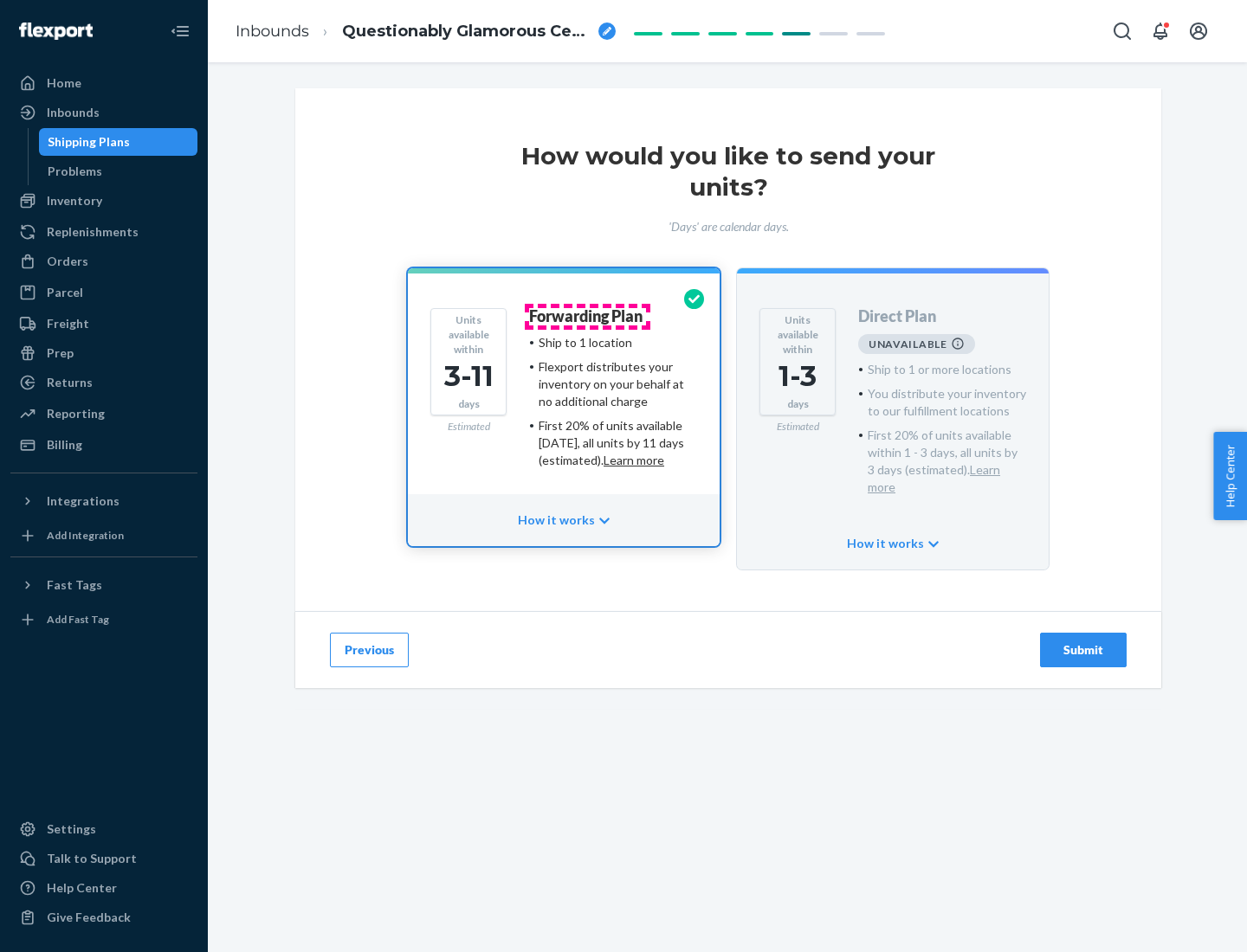
click at [587, 316] on h4 "Forwarding Plan" at bounding box center [585, 316] width 114 height 17
click at [1083, 642] on div "Submit" at bounding box center [1083, 650] width 57 height 17
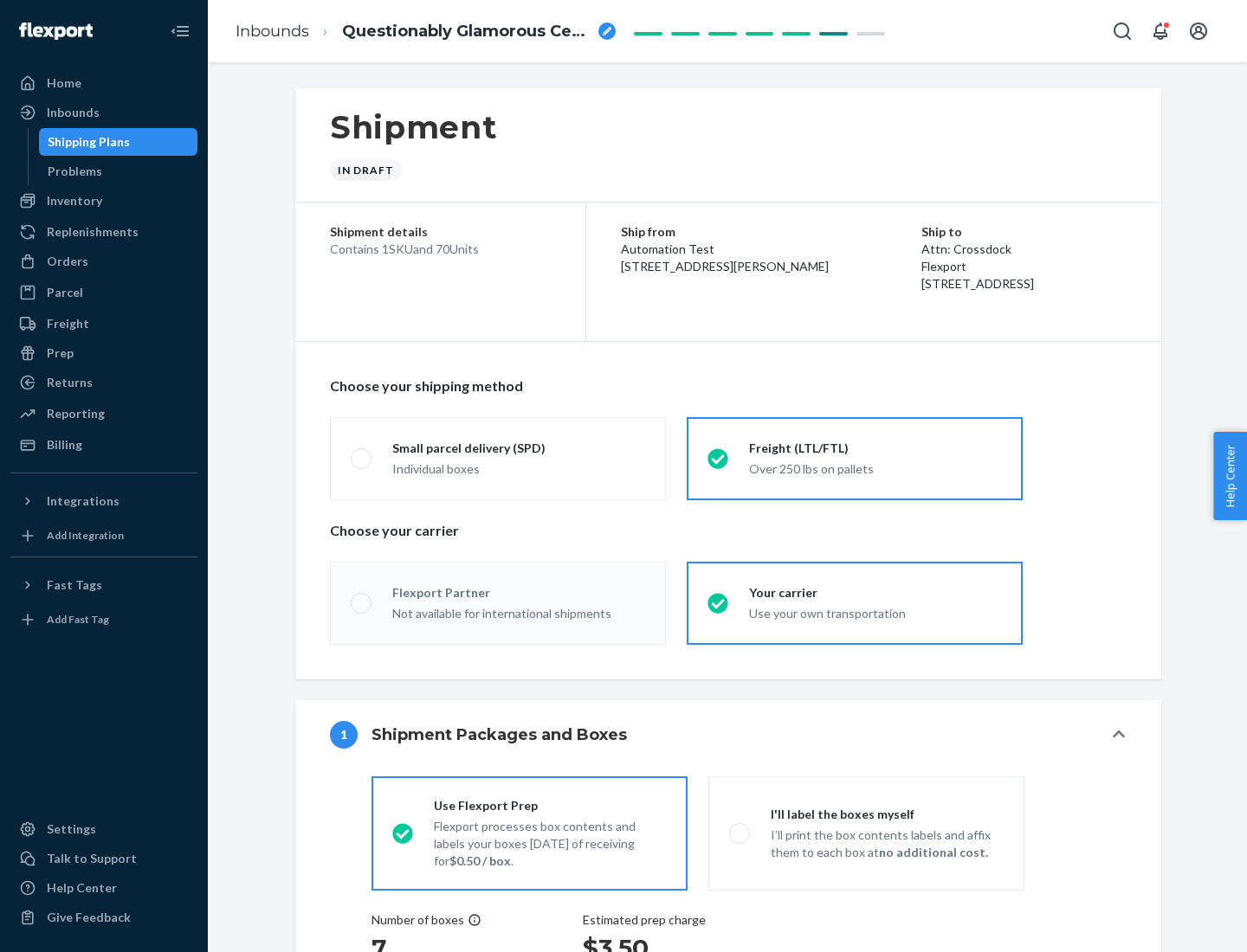
radio input "true"
radio input "false"
radio input "true"
radio input "false"
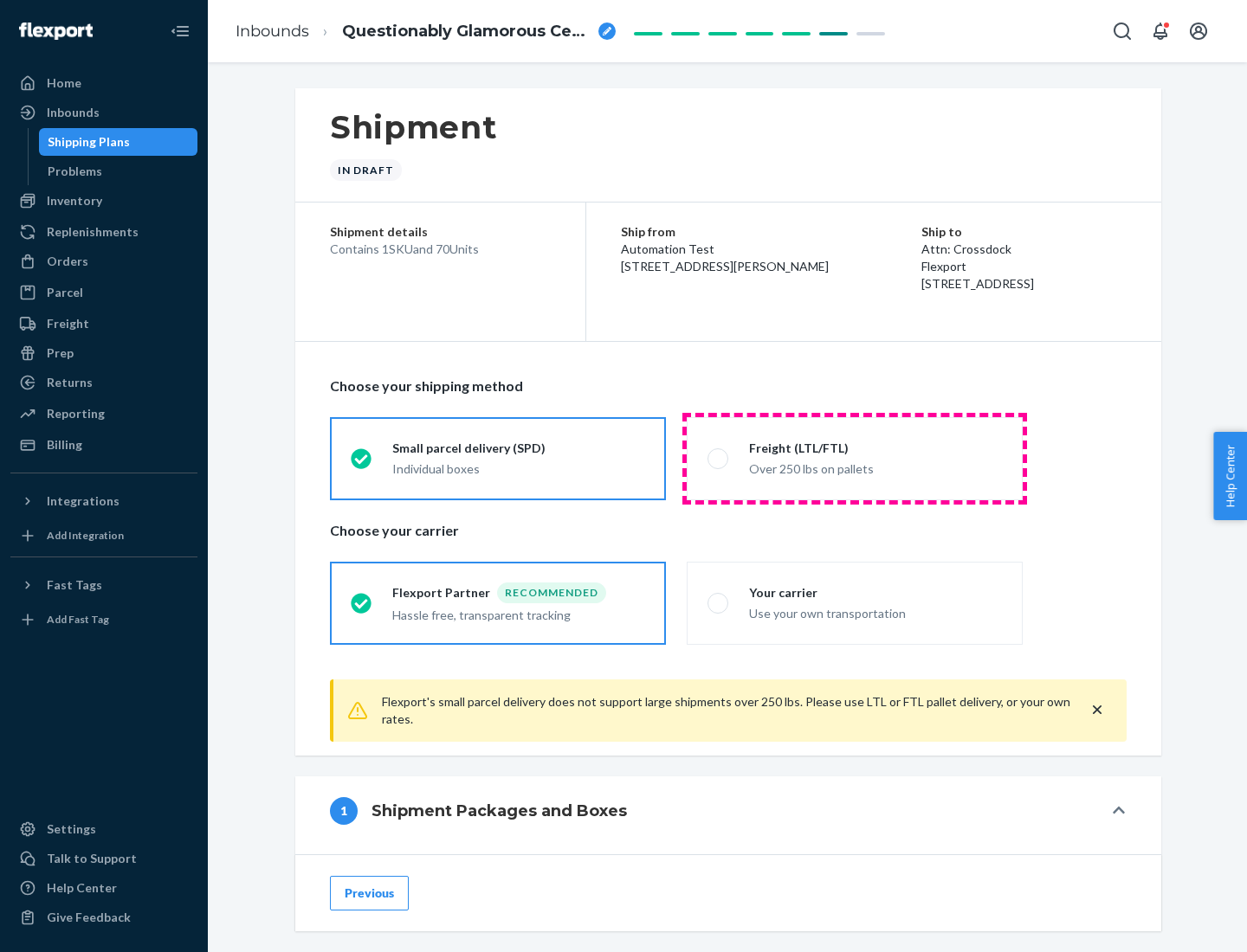
click at [855, 458] on div "Over 250 lbs on pallets" at bounding box center [876, 467] width 253 height 21
click at [719, 458] on input "Freight (LTL/FTL) Over 250 lbs on pallets" at bounding box center [713, 458] width 11 height 11
radio input "true"
radio input "false"
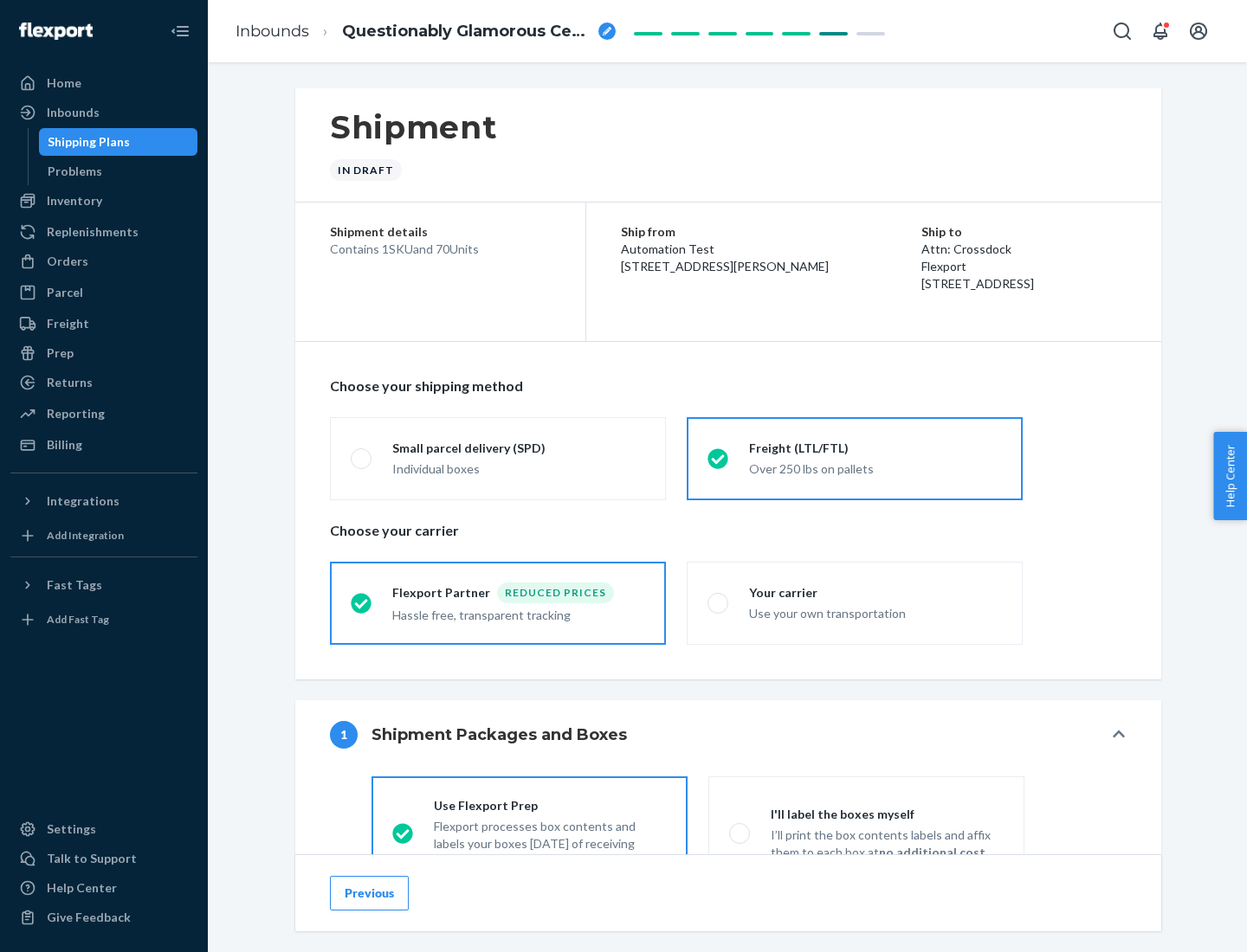
scroll to position [96, 0]
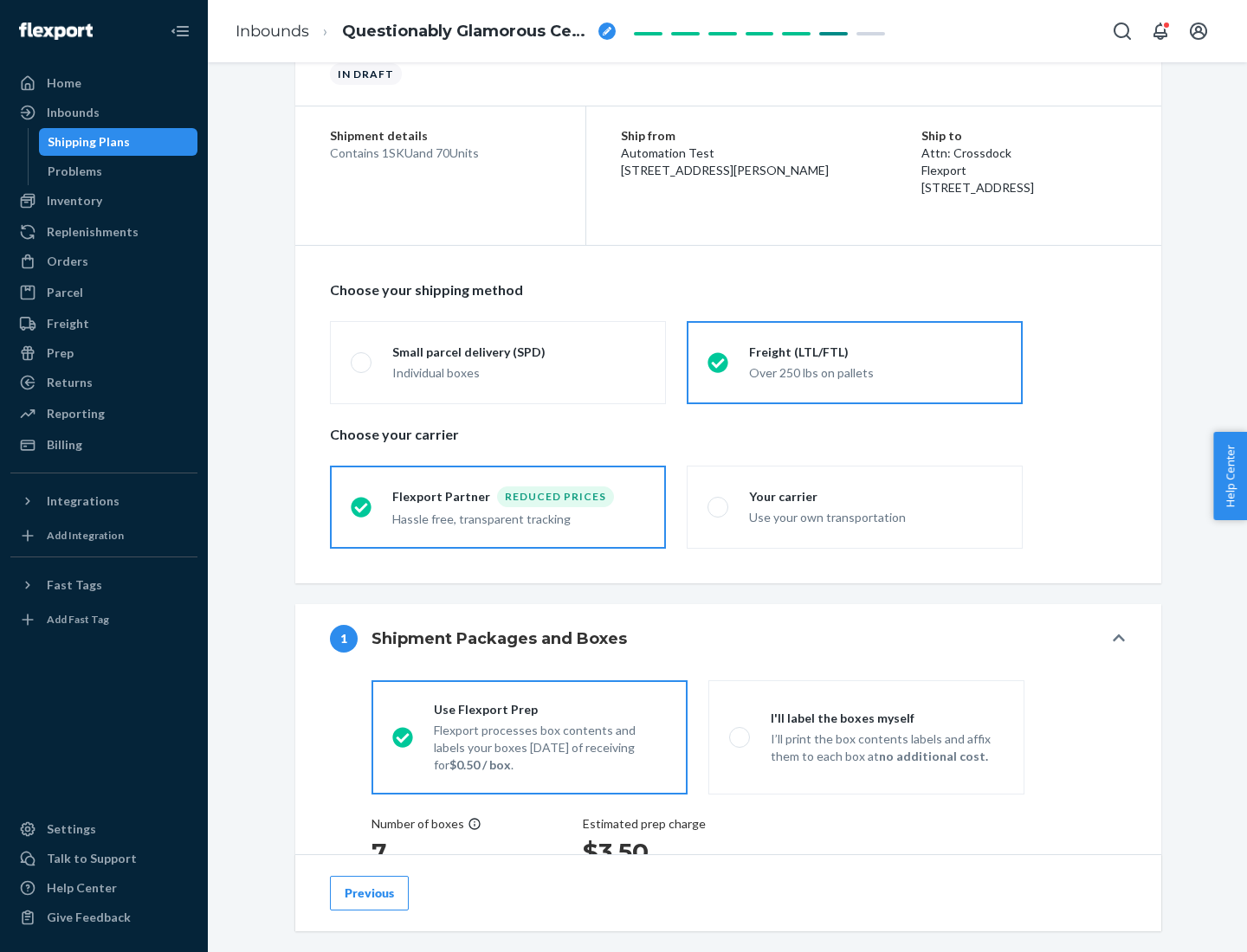
click at [855, 506] on div "Use your own transportation" at bounding box center [876, 516] width 253 height 21
click at [719, 506] on input "Your carrier Use your own transportation" at bounding box center [713, 506] width 11 height 11
radio input "true"
radio input "false"
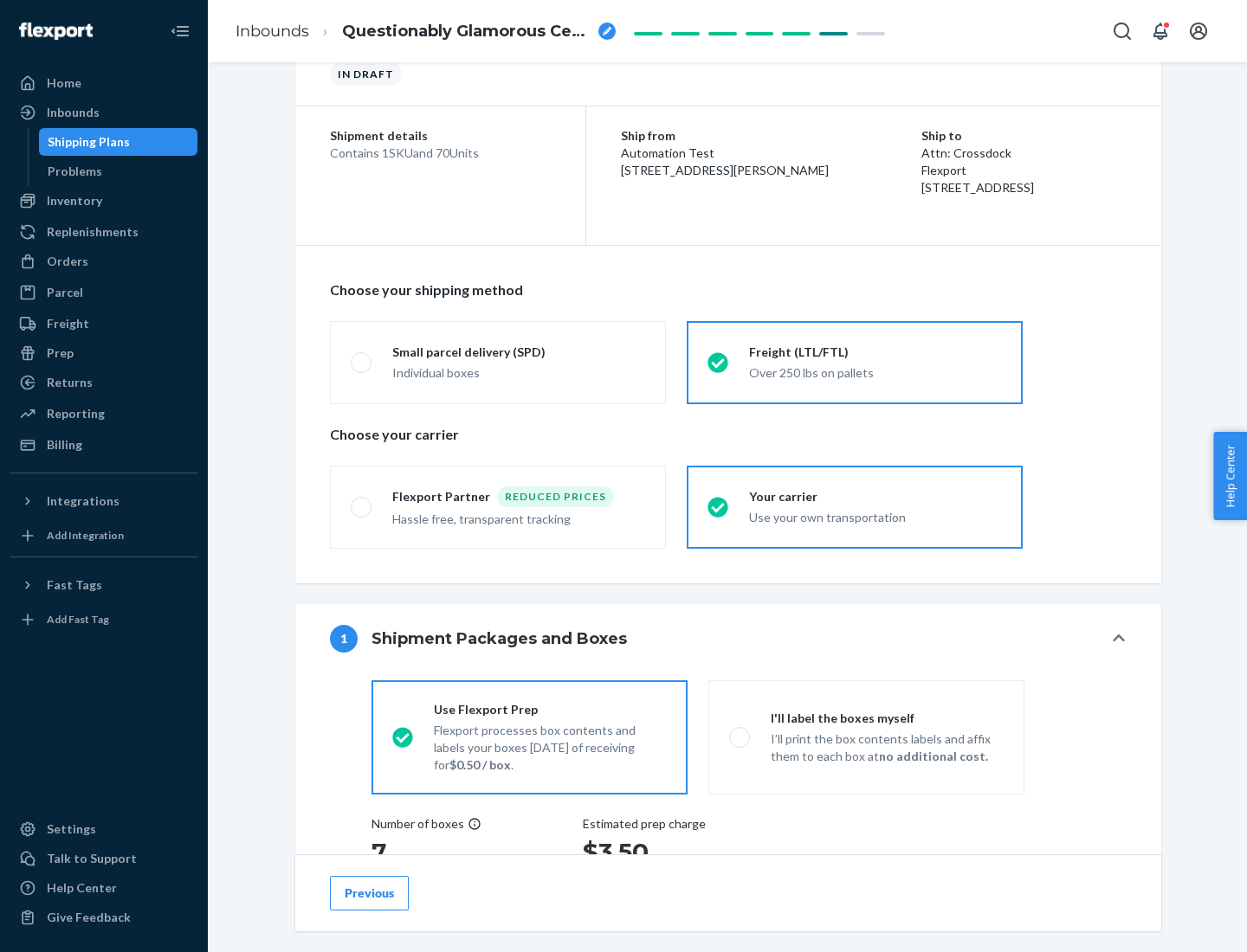
scroll to position [326, 0]
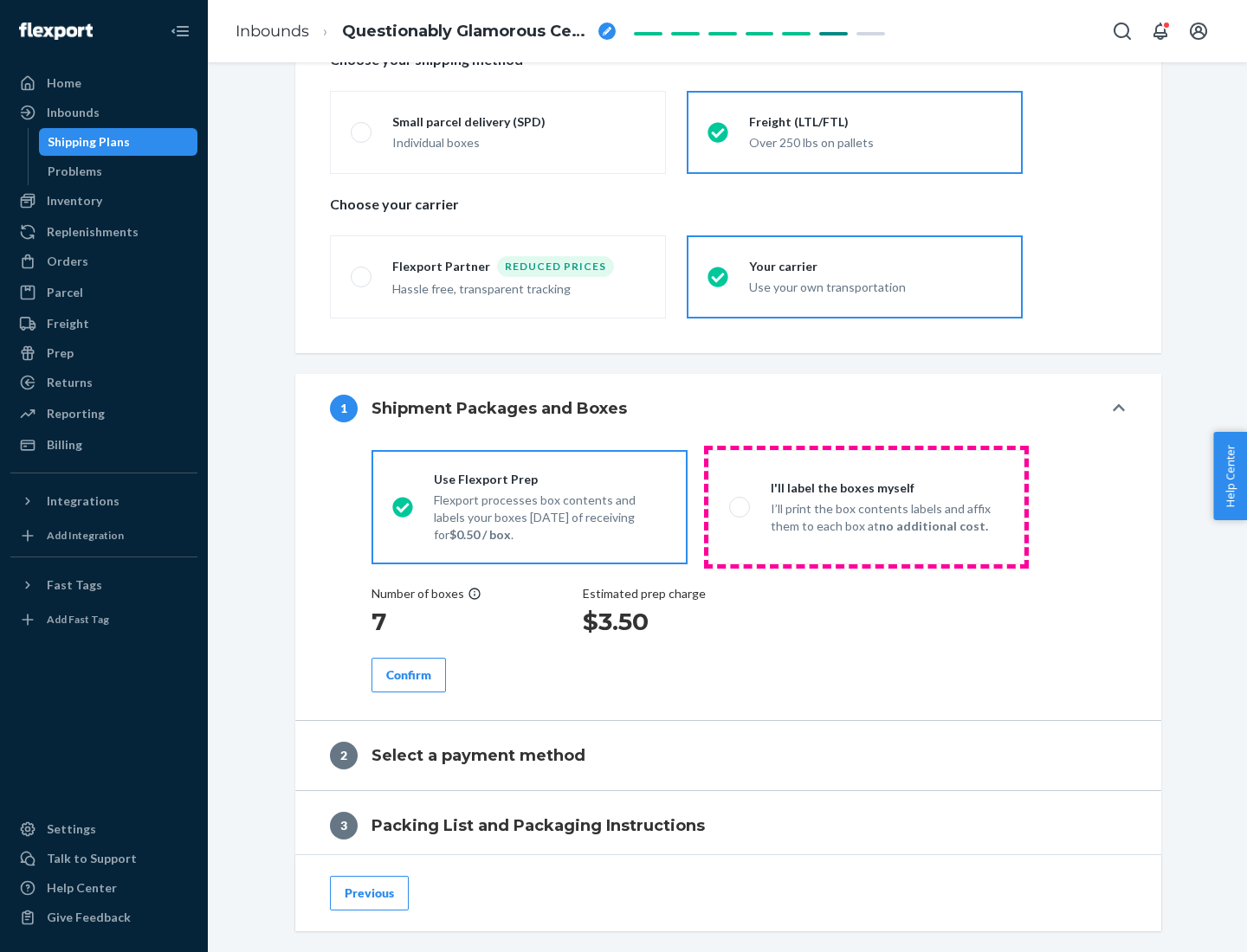
click at [866, 506] on p "I’ll print the box contents labels and affix them to each box at no additional …" at bounding box center [887, 518] width 233 height 35
click at [741, 506] on input "I'll label the boxes myself I’ll print the box contents labels and affix them t…" at bounding box center [734, 506] width 11 height 11
radio input "true"
radio input "false"
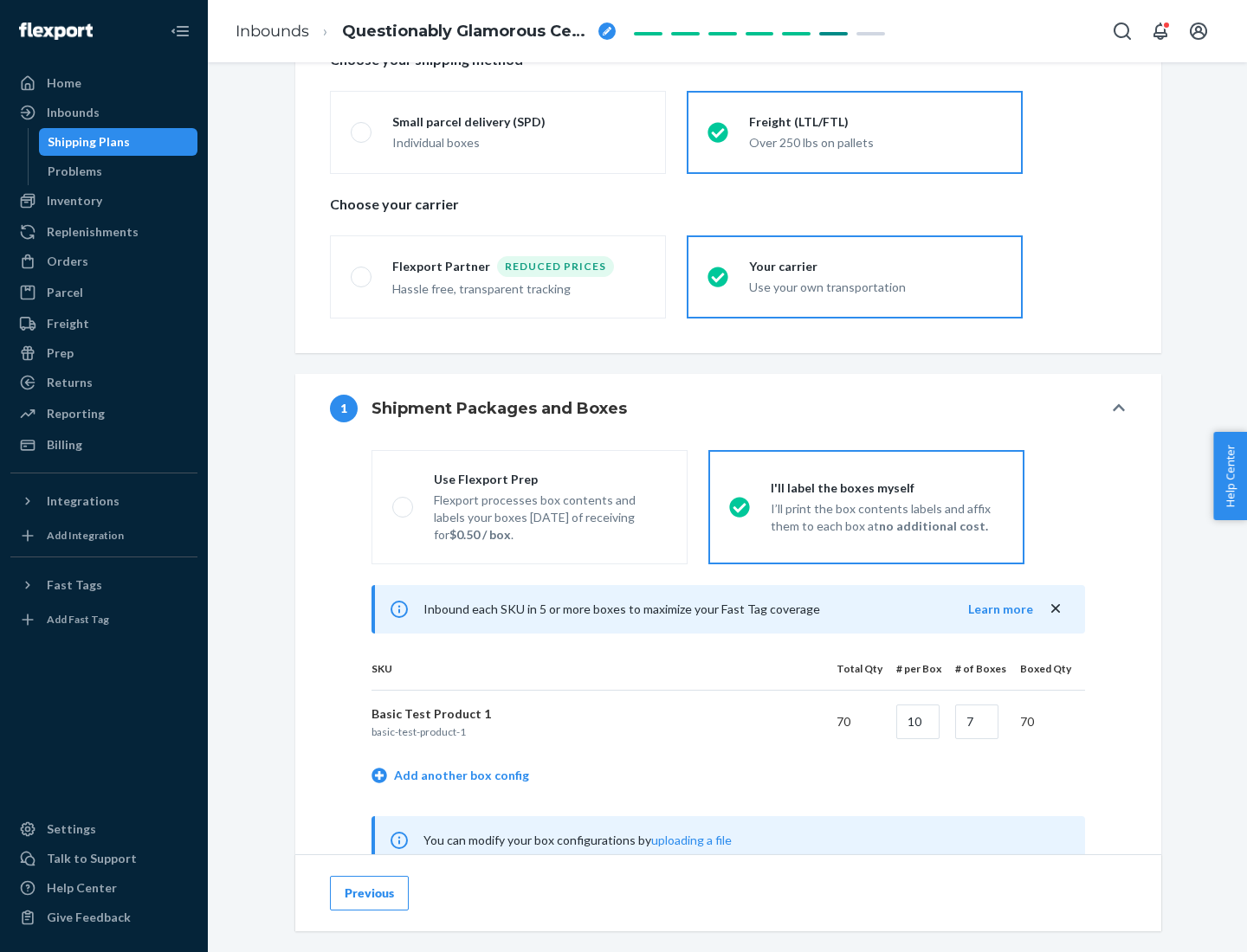
scroll to position [541, 0]
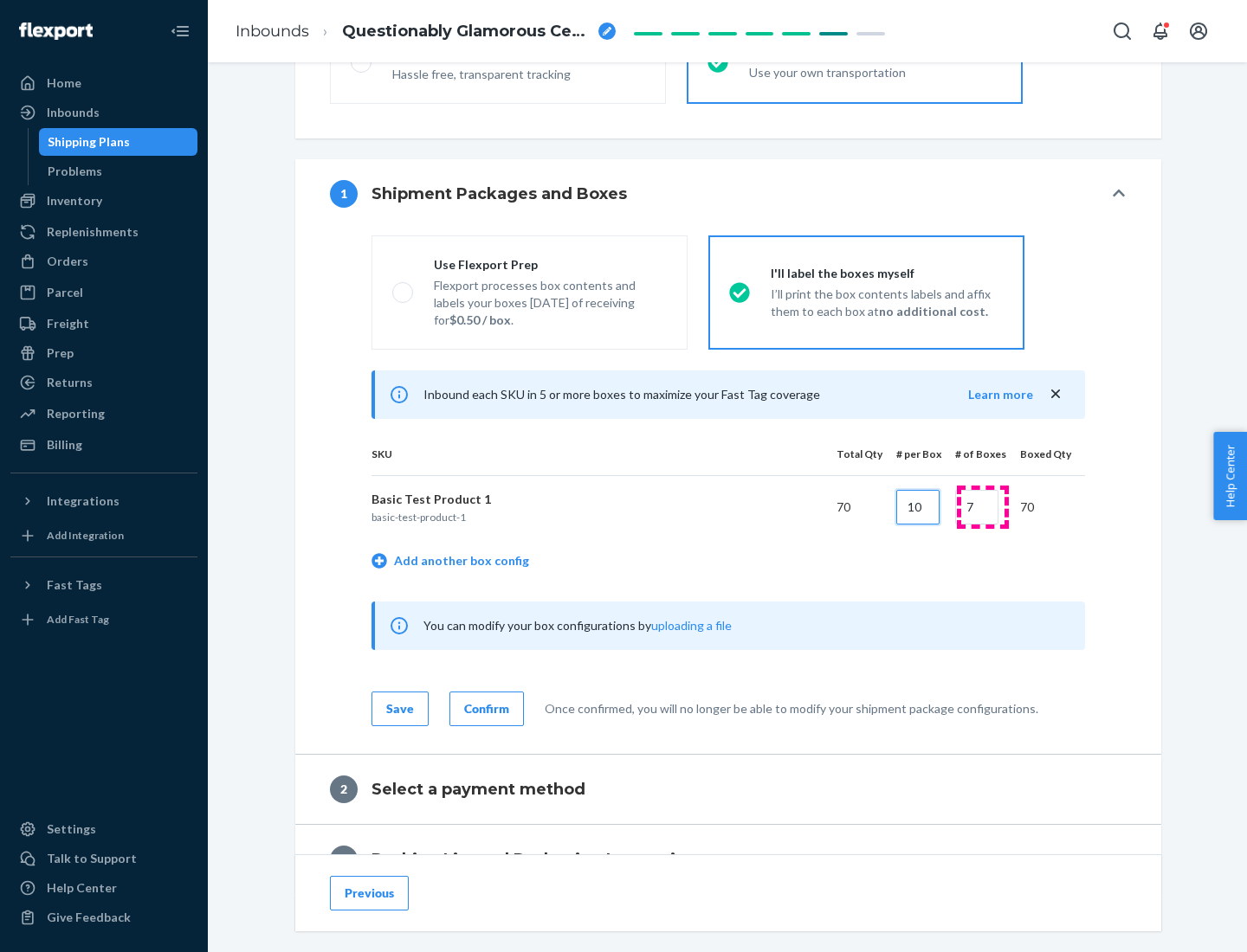
type input "10"
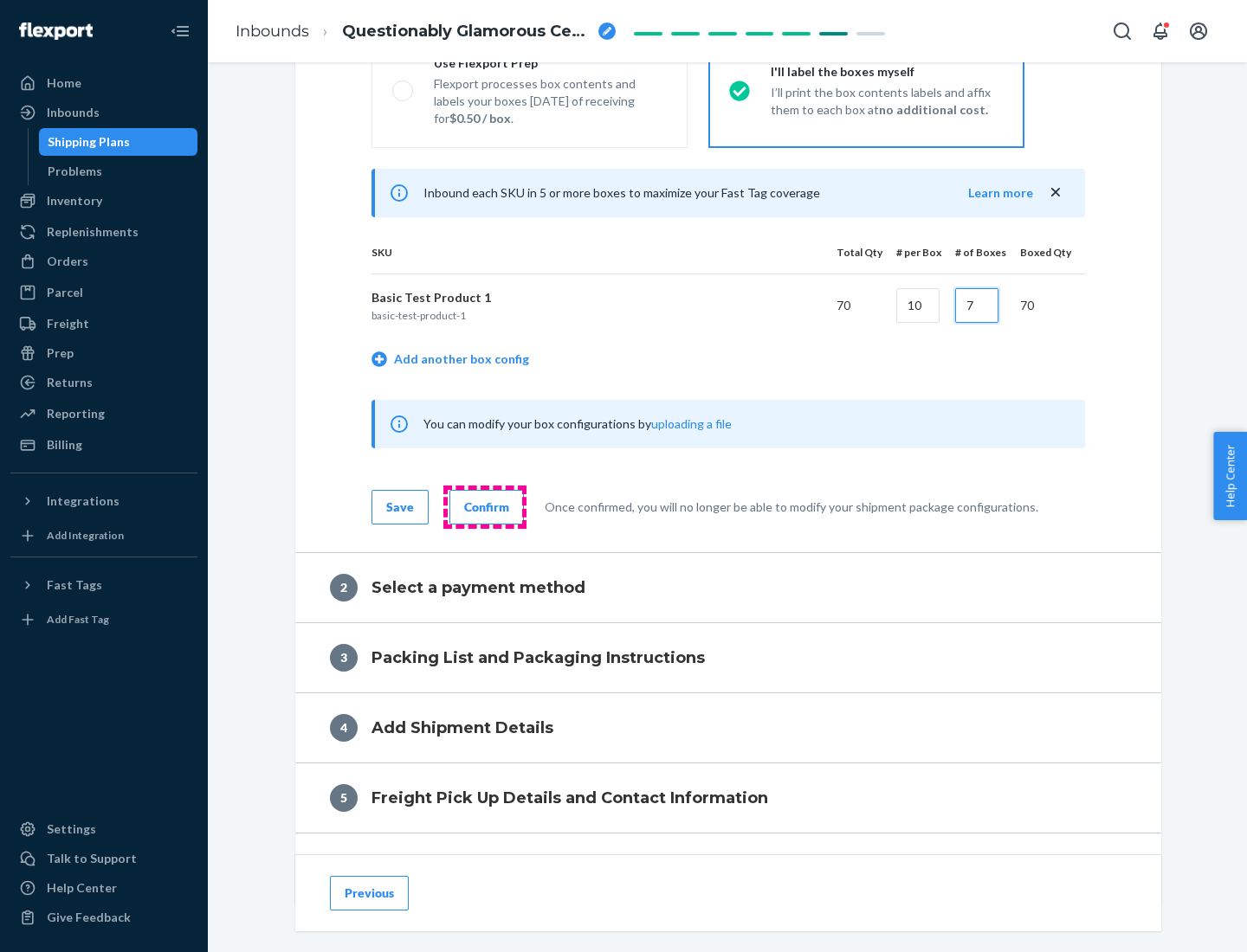
type input "7"
click at [484, 506] on div "Confirm" at bounding box center [486, 507] width 45 height 17
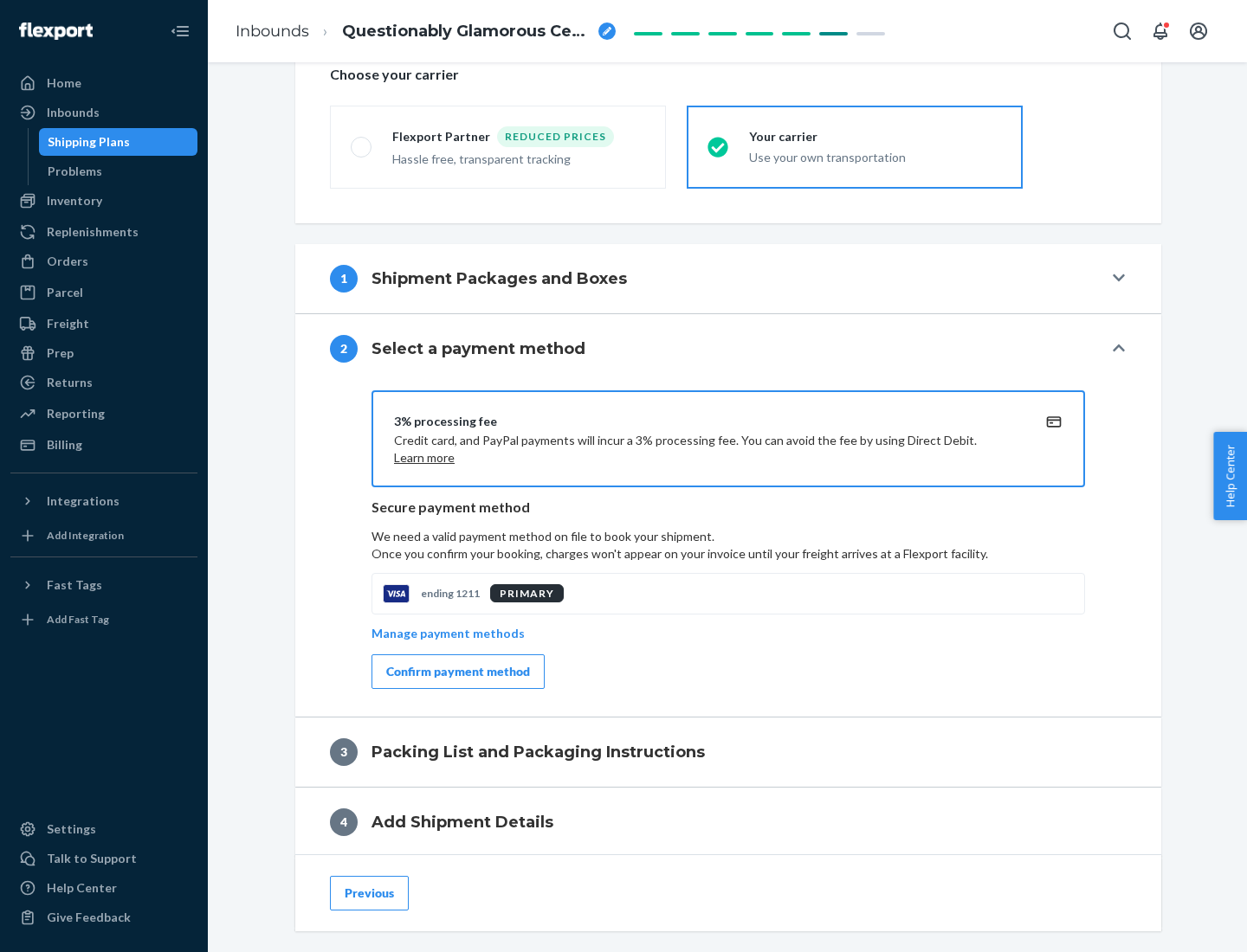
scroll to position [621, 0]
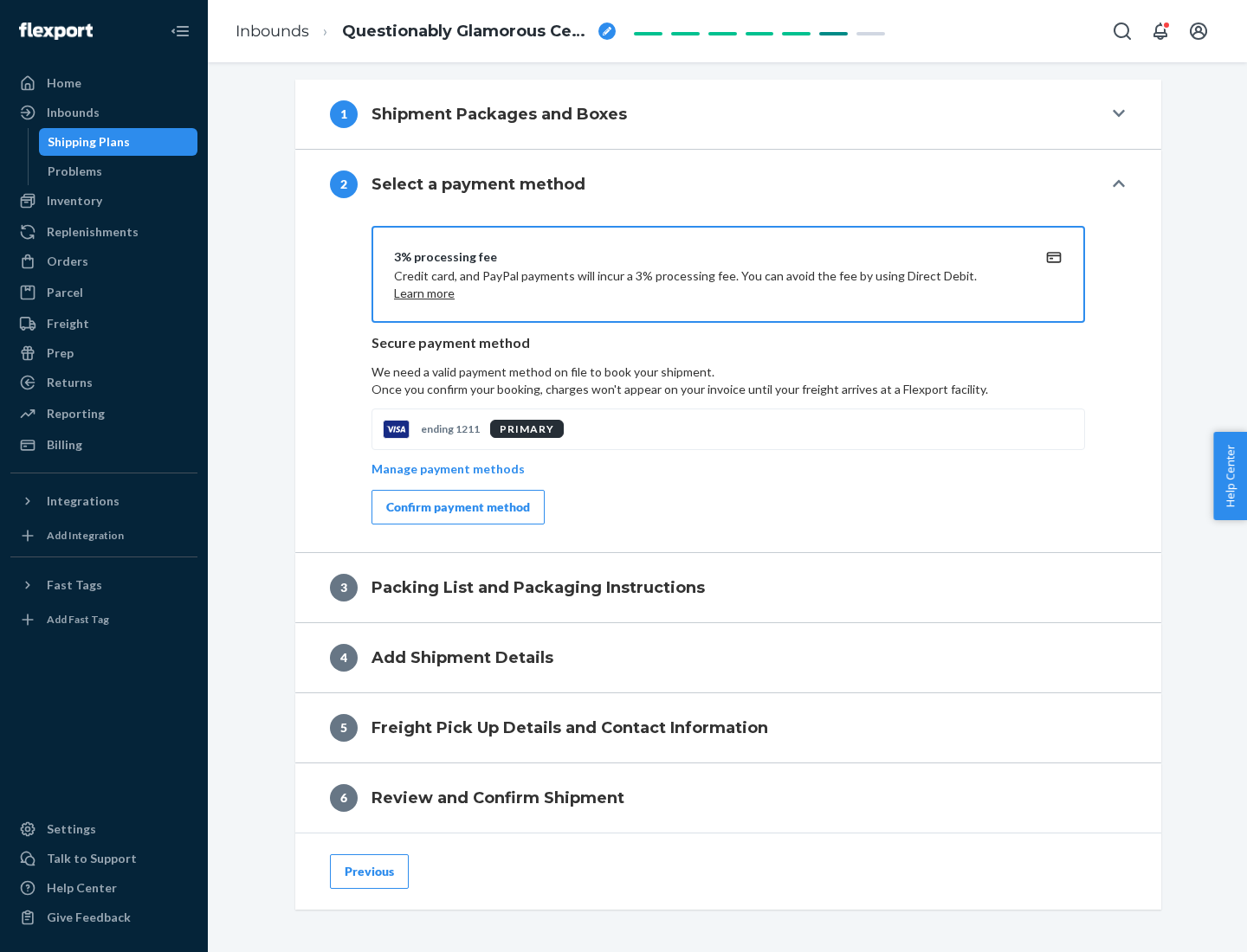
click at [456, 507] on div "Confirm payment method" at bounding box center [458, 507] width 144 height 17
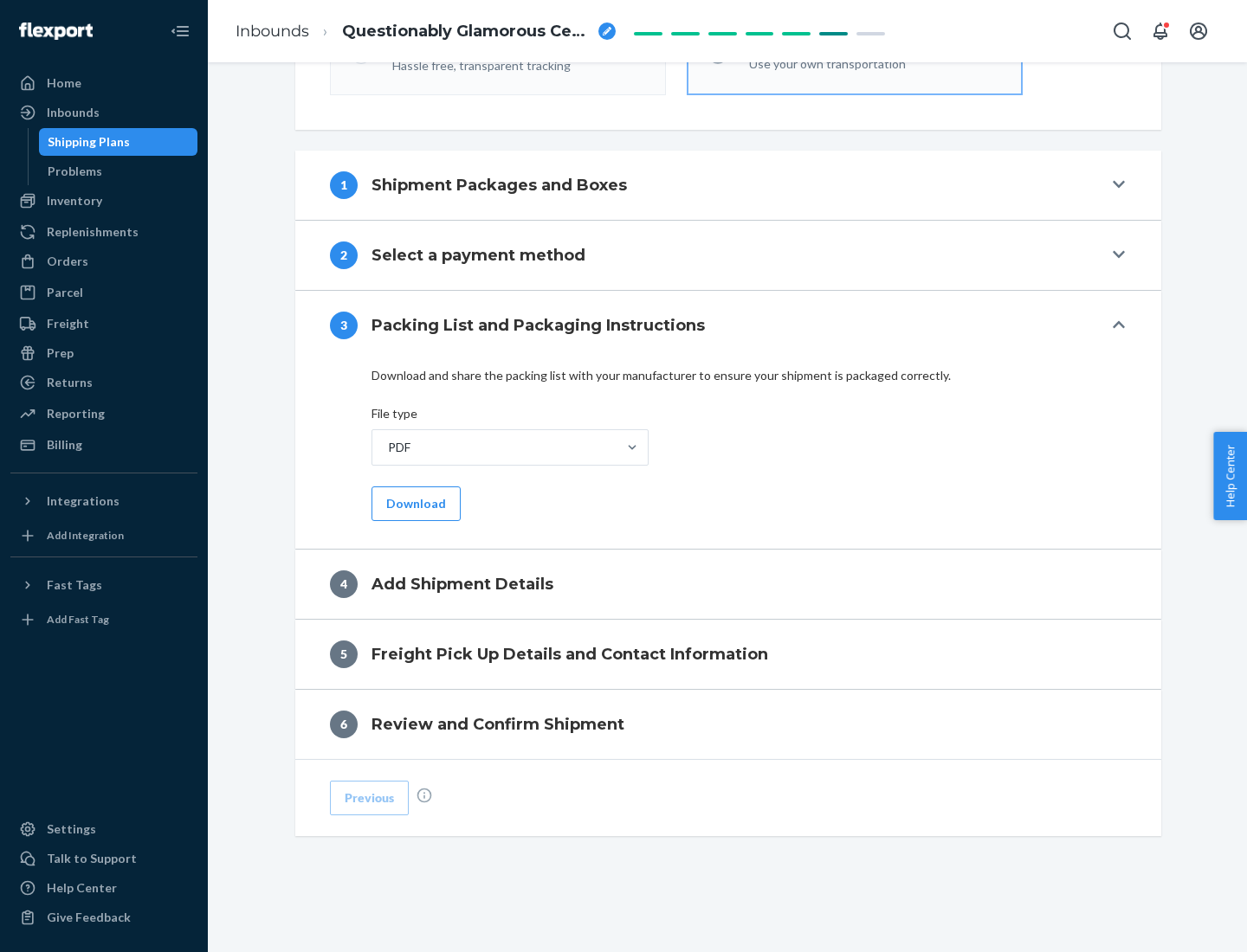
scroll to position [546, 0]
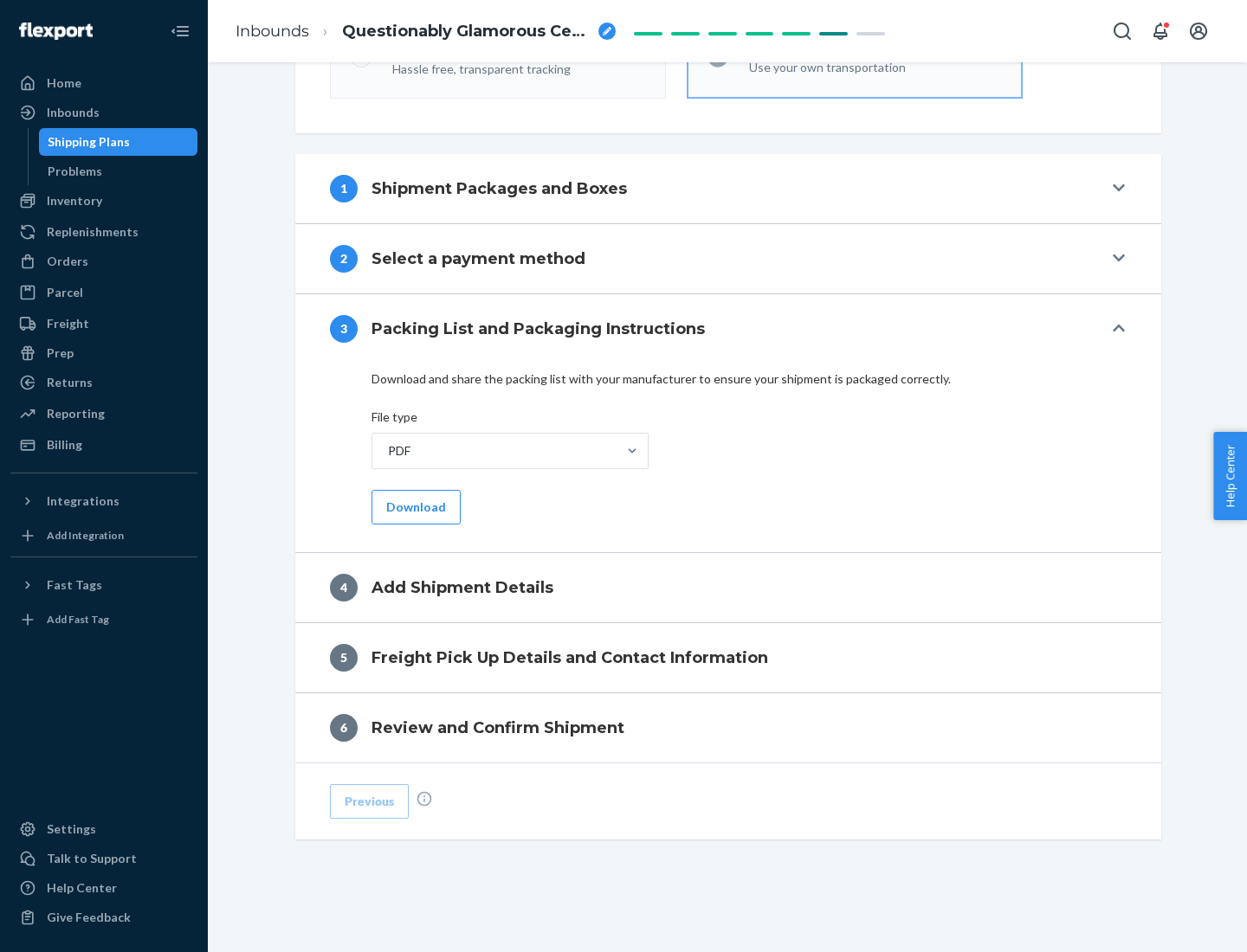
click at [414, 506] on button "Download" at bounding box center [415, 507] width 89 height 35
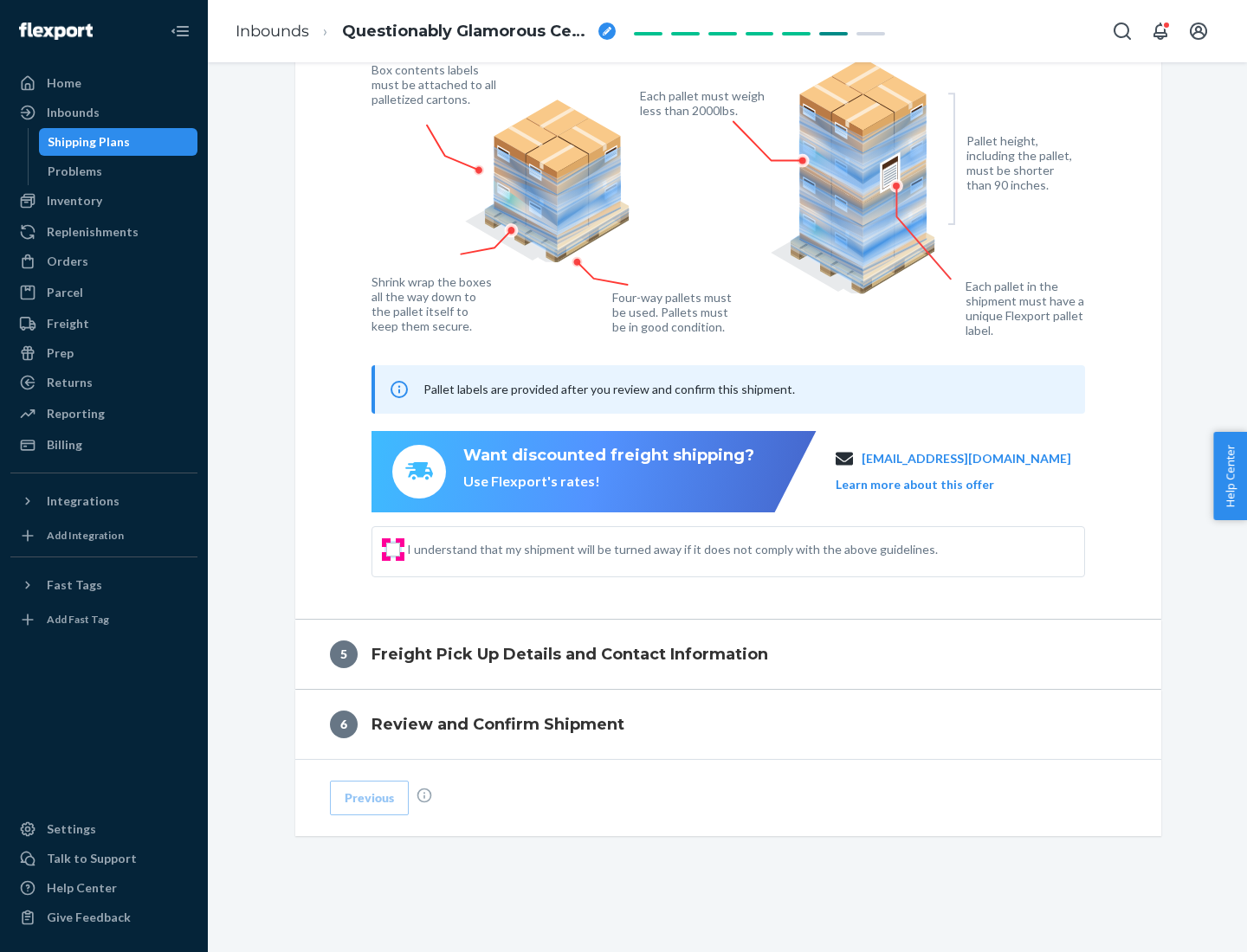
click at [393, 549] on input "I understand that my shipment will be turned away if it does not comply with th…" at bounding box center [393, 550] width 14 height 14
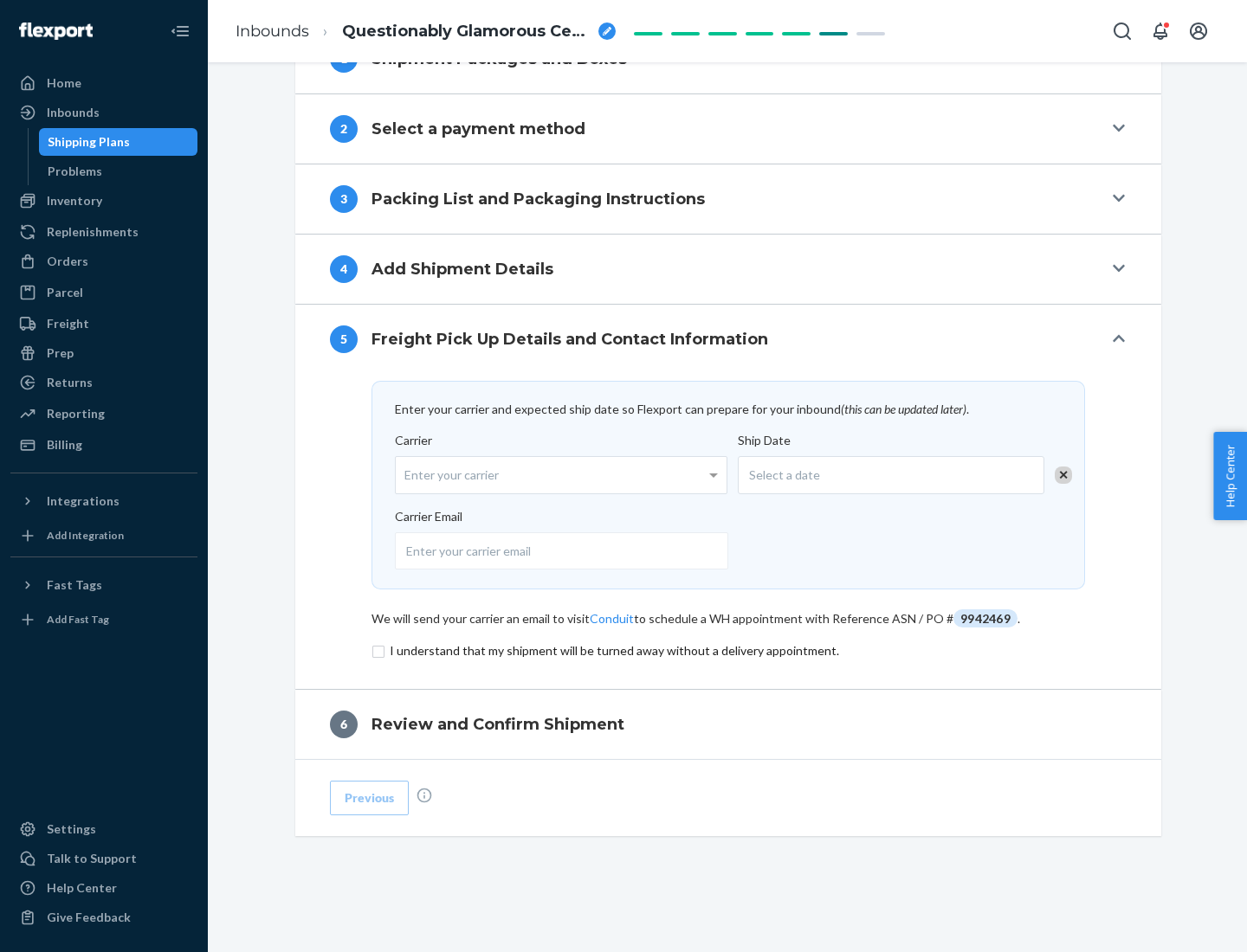
scroll to position [676, 0]
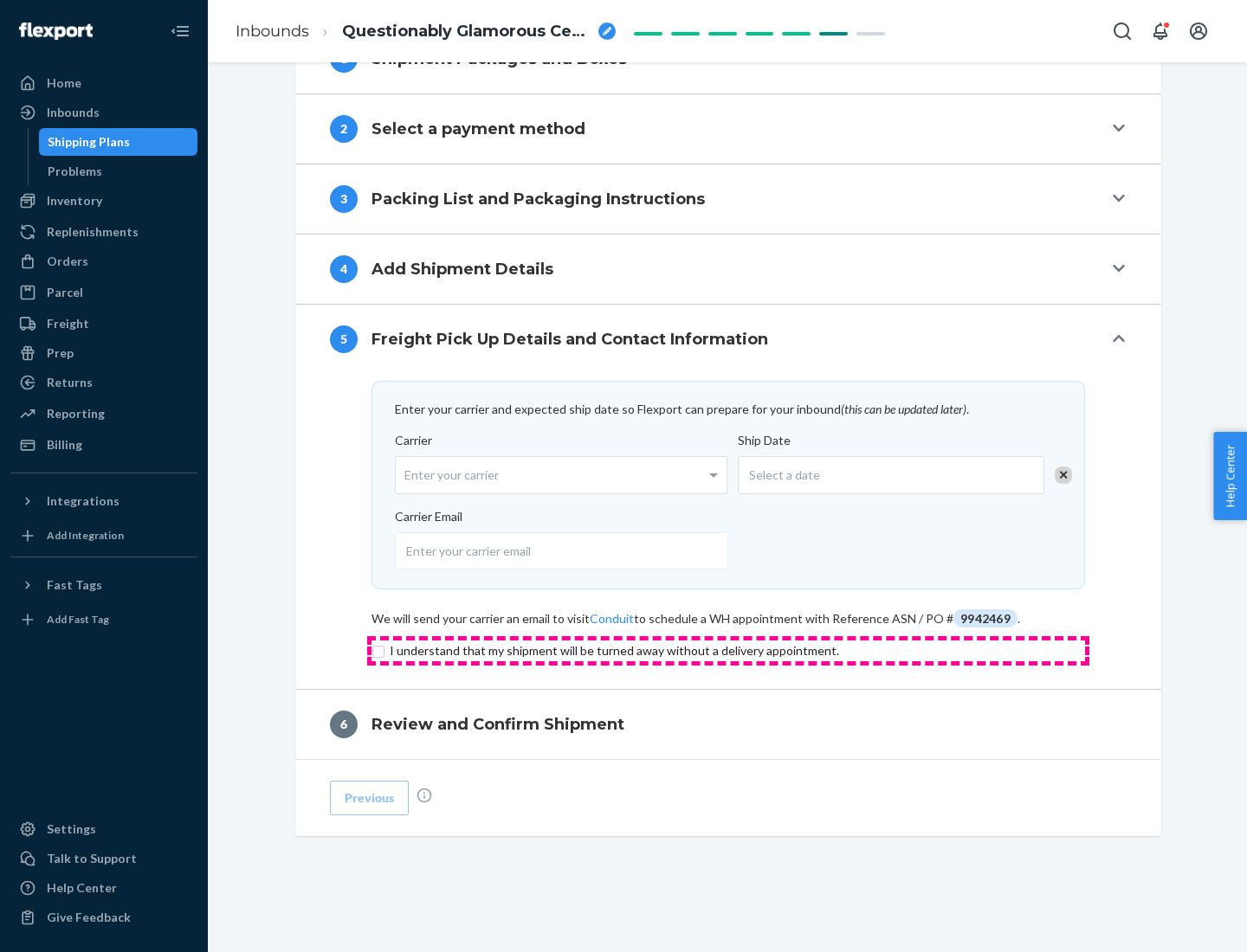
click at [728, 650] on input "checkbox" at bounding box center [728, 651] width 714 height 21
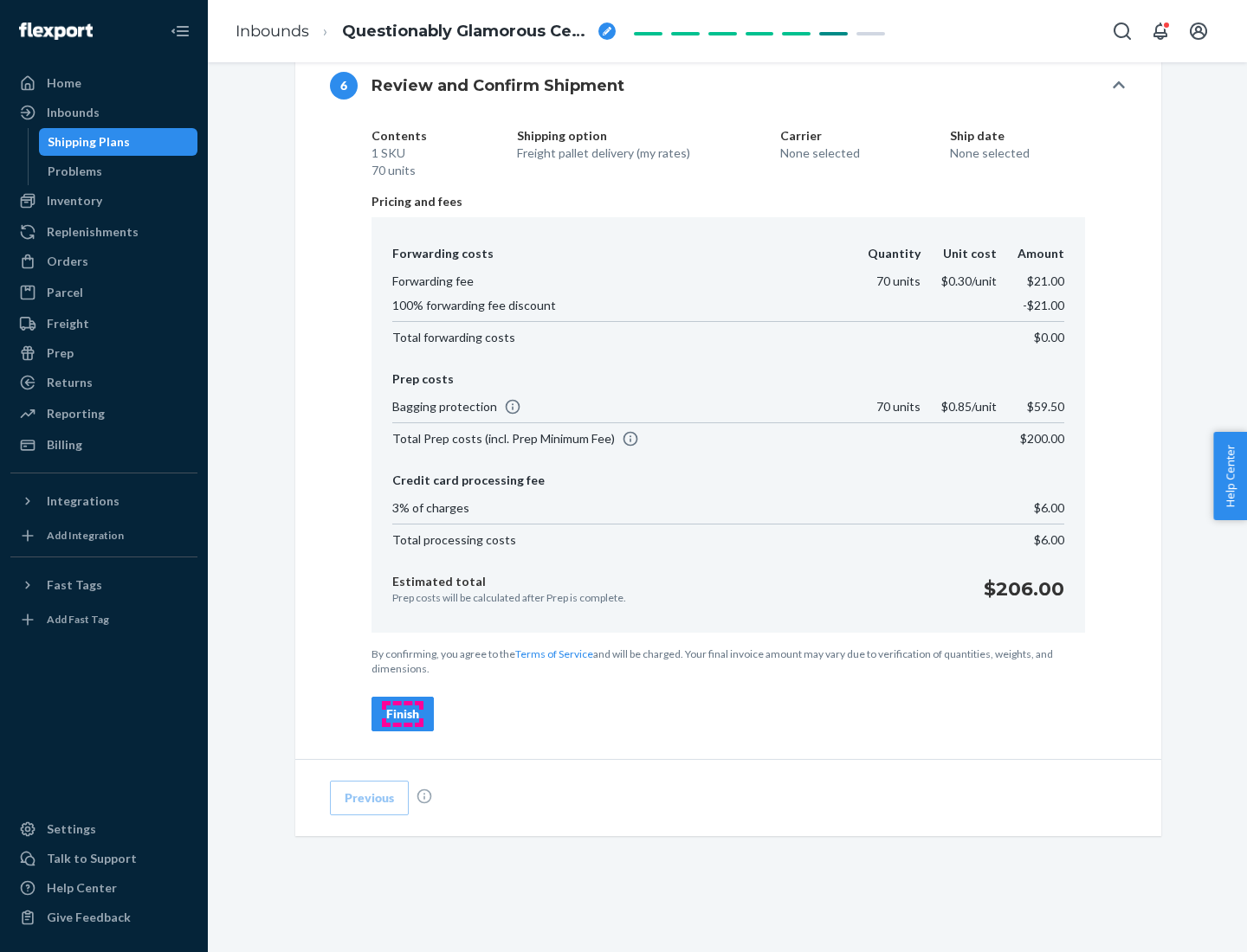
click at [402, 714] on div "Finish" at bounding box center [402, 714] width 33 height 17
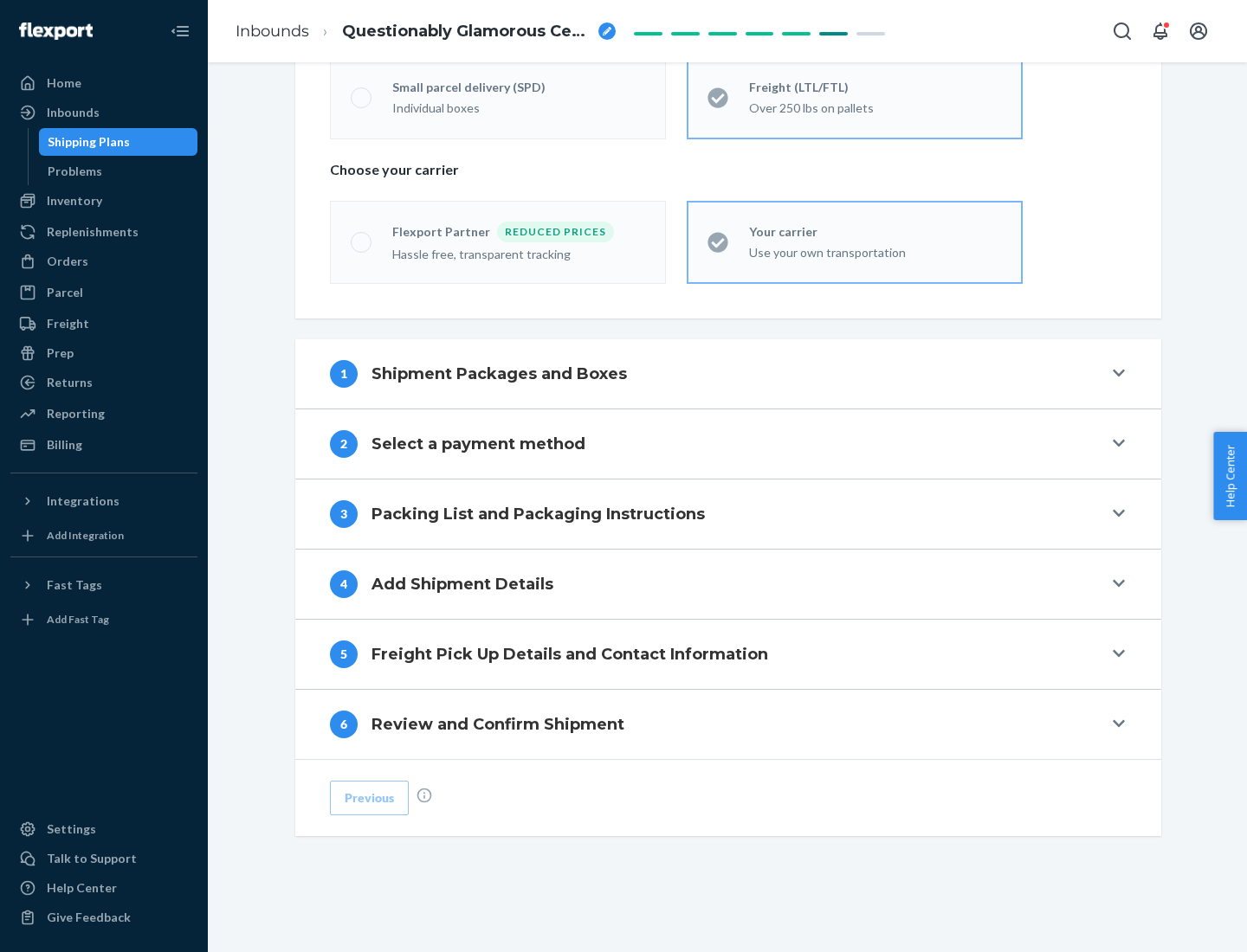
scroll to position [361, 0]
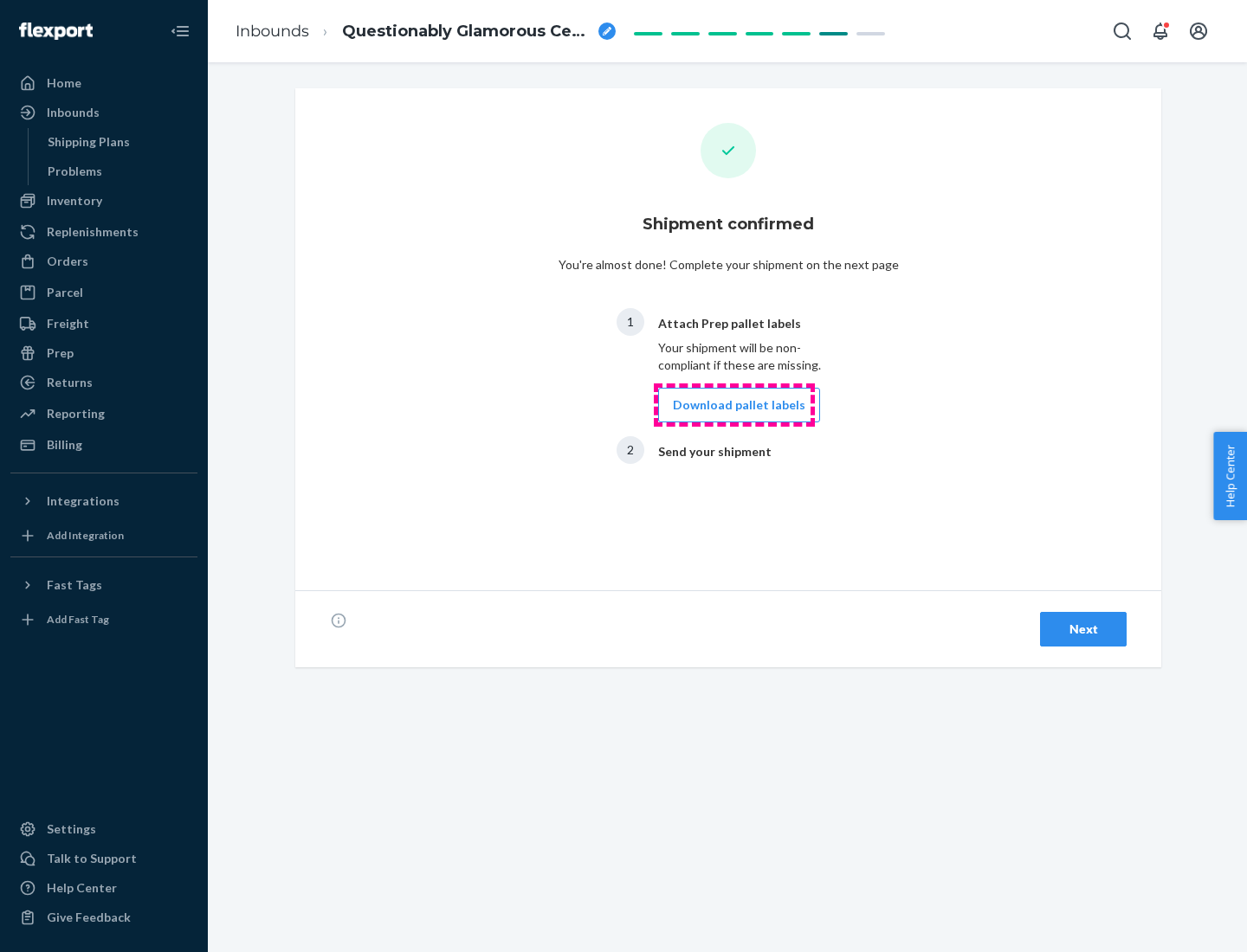
click at [734, 405] on button "Download pallet labels" at bounding box center [739, 405] width 162 height 35
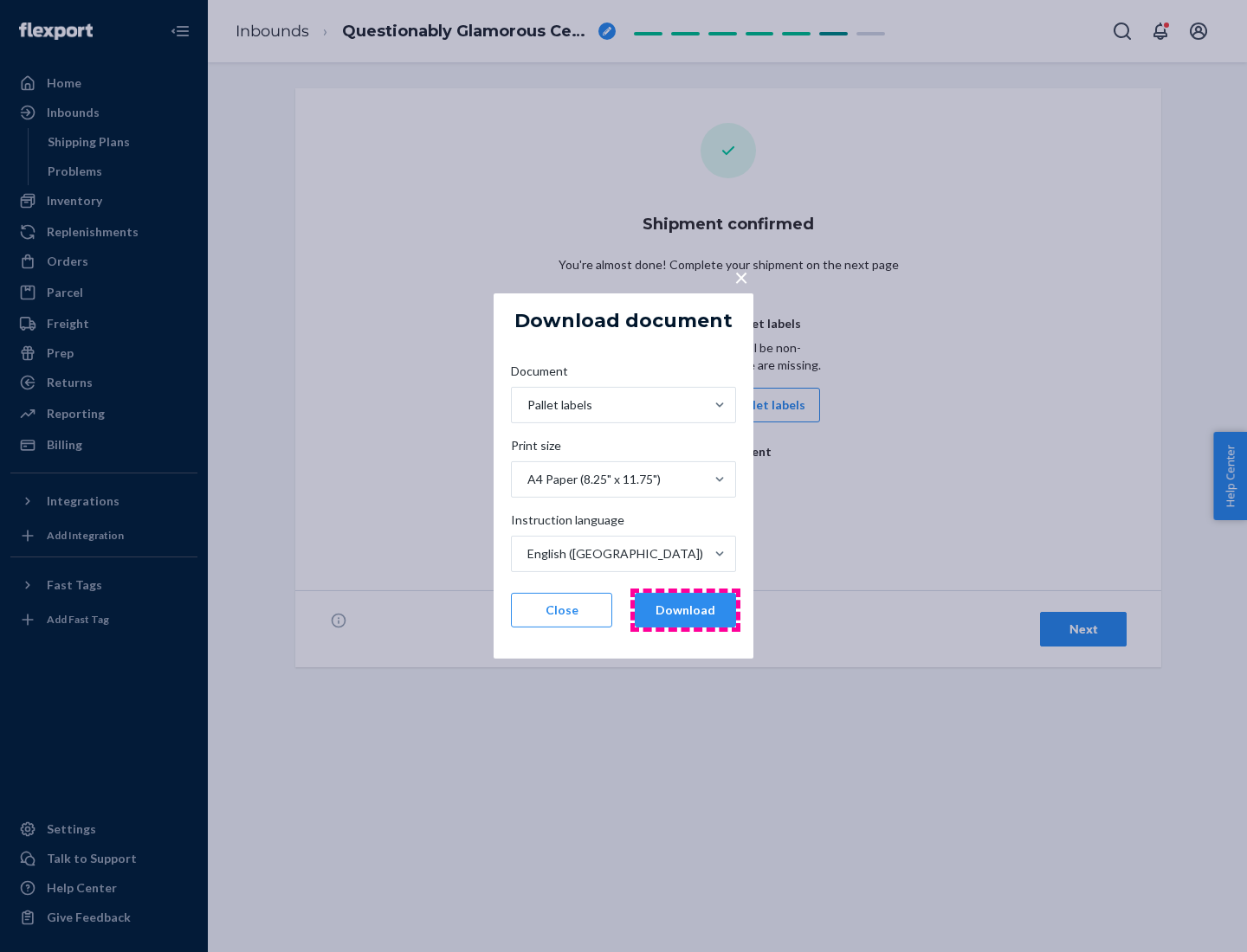
click at [685, 610] on button "Download" at bounding box center [685, 610] width 101 height 35
click at [741, 277] on span "×" at bounding box center [741, 277] width 14 height 29
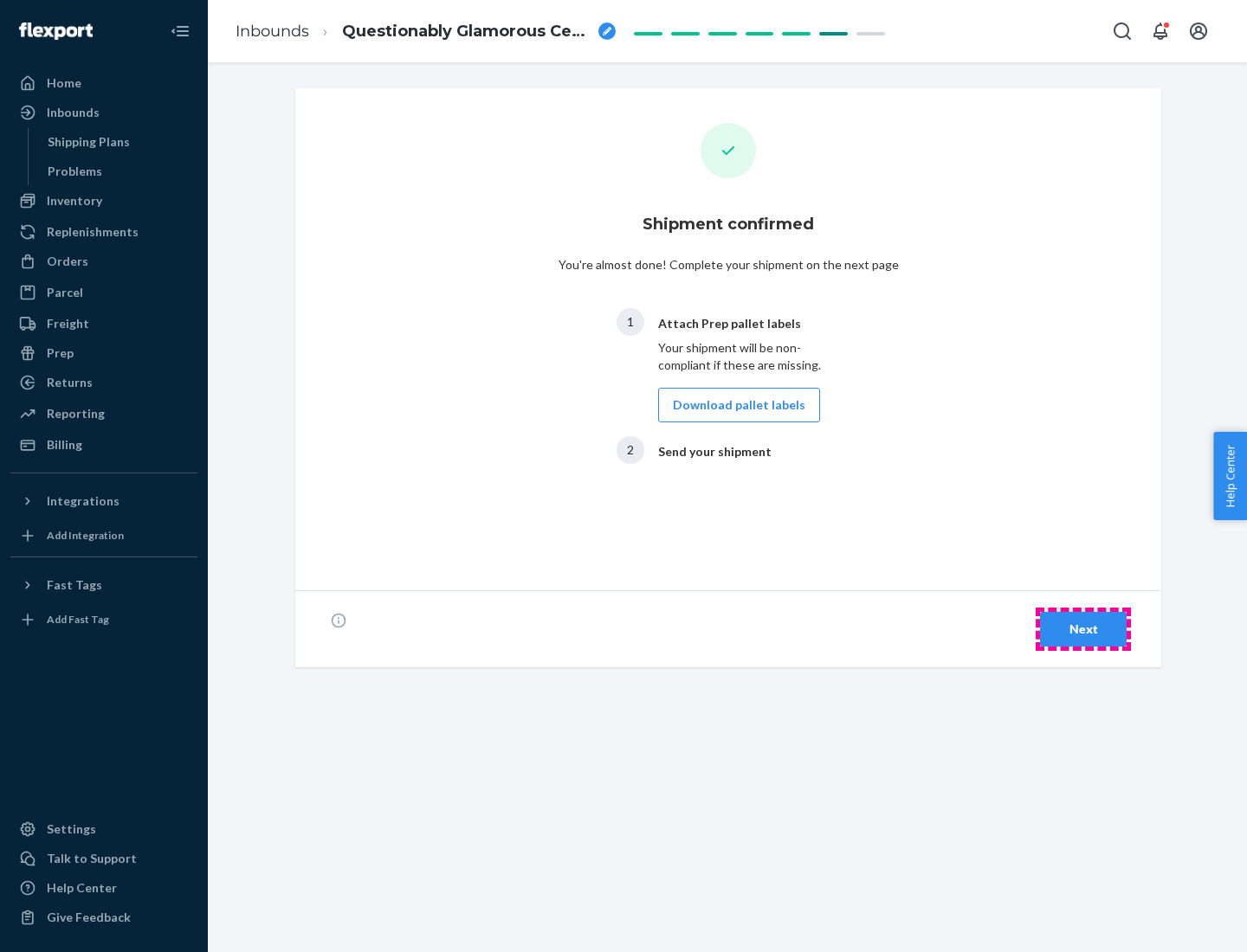
click at [1083, 629] on div "Next" at bounding box center [1083, 629] width 57 height 17
